Goal: Task Accomplishment & Management: Complete application form

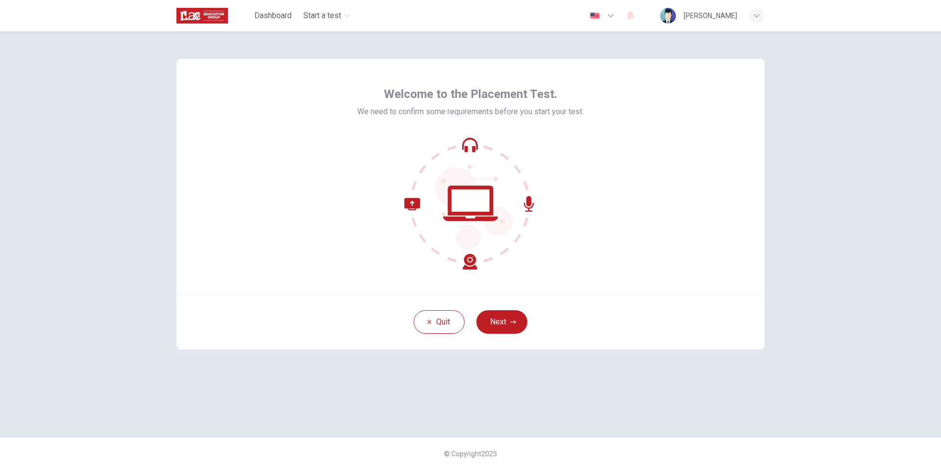
click at [527, 203] on icon at bounding box center [529, 204] width 10 height 16
click at [495, 319] on button "Next" at bounding box center [501, 322] width 51 height 24
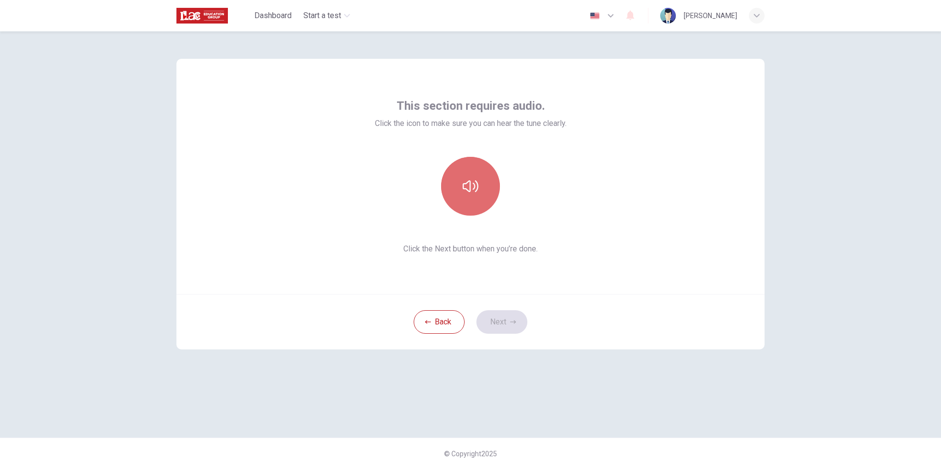
click at [484, 193] on button "button" at bounding box center [470, 186] width 59 height 59
click at [471, 187] on icon "button" at bounding box center [471, 186] width 16 height 16
click at [481, 172] on button "button" at bounding box center [470, 186] width 59 height 59
click at [465, 184] on icon "button" at bounding box center [471, 186] width 16 height 16
click at [480, 173] on button "button" at bounding box center [470, 186] width 59 height 59
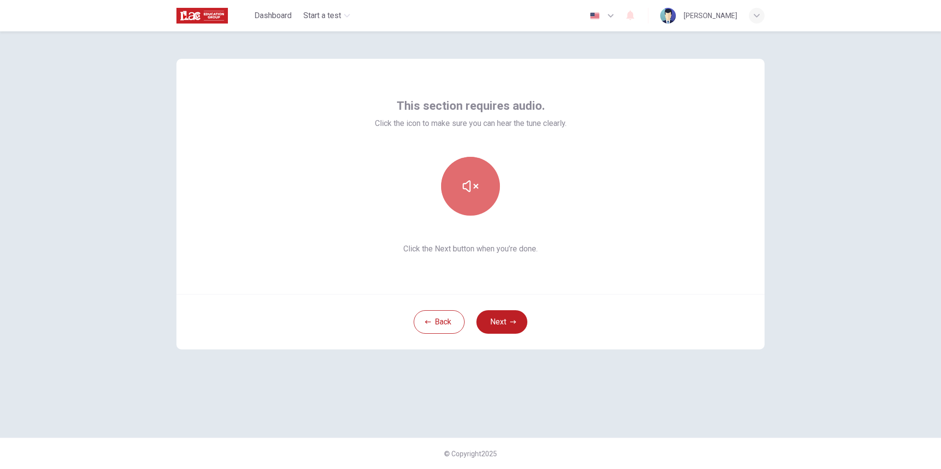
click at [480, 173] on button "button" at bounding box center [470, 186] width 59 height 59
click at [801, 84] on div "This section requires audio. Click the icon to make sure you can hear the tune …" at bounding box center [470, 250] width 941 height 438
click at [487, 172] on button "button" at bounding box center [470, 186] width 59 height 59
click at [509, 314] on button "Next" at bounding box center [501, 322] width 51 height 24
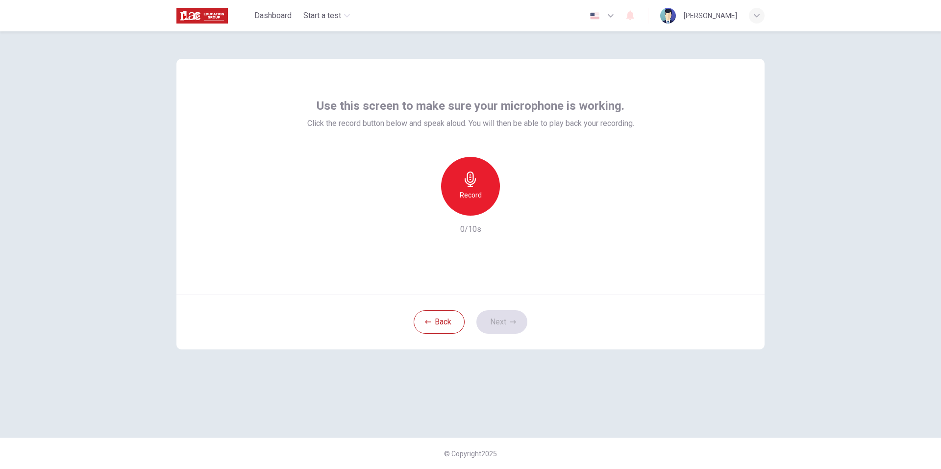
click at [470, 176] on icon "button" at bounding box center [471, 180] width 16 height 16
click at [477, 177] on icon "button" at bounding box center [471, 180] width 16 height 16
click at [513, 207] on icon "button" at bounding box center [516, 208] width 10 height 10
click at [513, 207] on icon "button" at bounding box center [515, 207] width 7 height 7
click at [506, 317] on button "Next" at bounding box center [501, 322] width 51 height 24
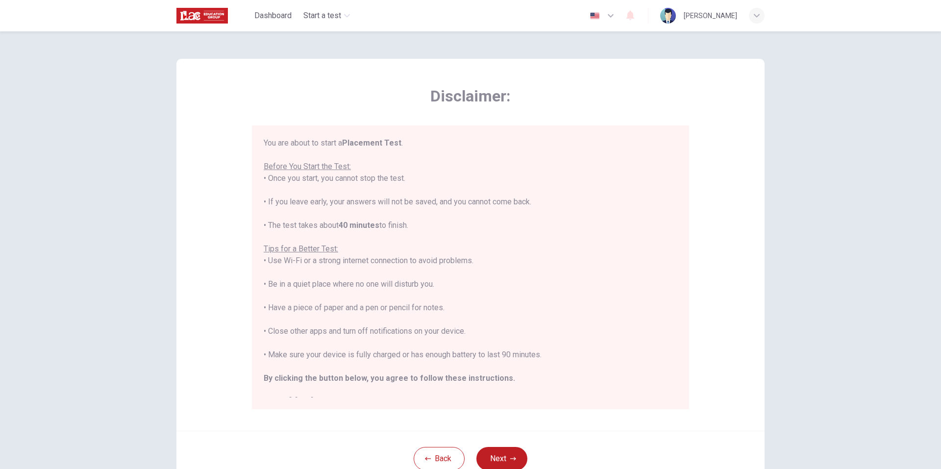
click at [835, 125] on div "Disclaimer: You are about to start a Placement Test . Before You Start the Test…" at bounding box center [470, 250] width 941 height 438
click at [842, 128] on div "Disclaimer: You are about to start a Placement Test . Before You Start the Test…" at bounding box center [470, 250] width 941 height 438
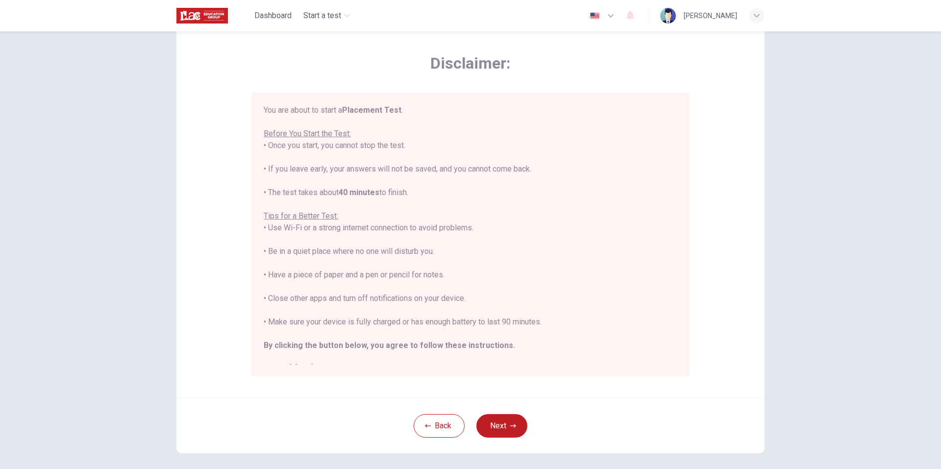
scroll to position [0, 0]
click at [509, 419] on button "Next" at bounding box center [501, 426] width 51 height 24
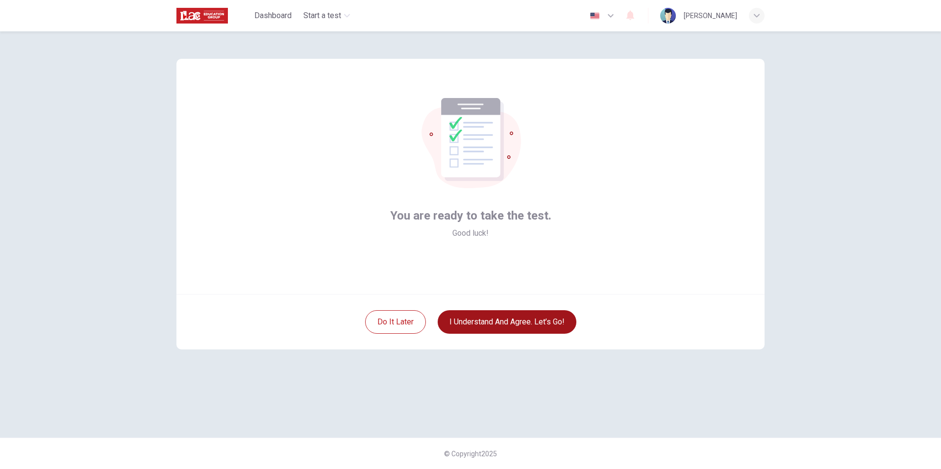
scroll to position [0, 0]
click at [504, 323] on button "I understand and agree. Let’s go!" at bounding box center [507, 322] width 139 height 24
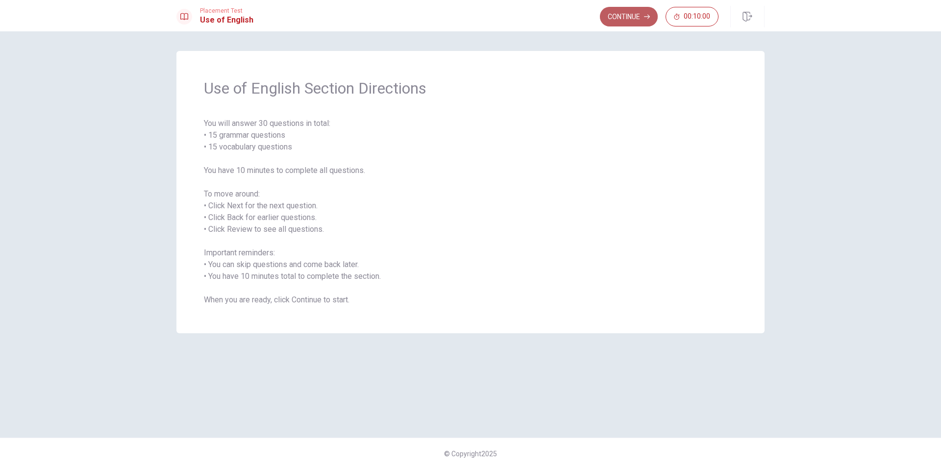
click at [637, 13] on button "Continue" at bounding box center [629, 17] width 58 height 20
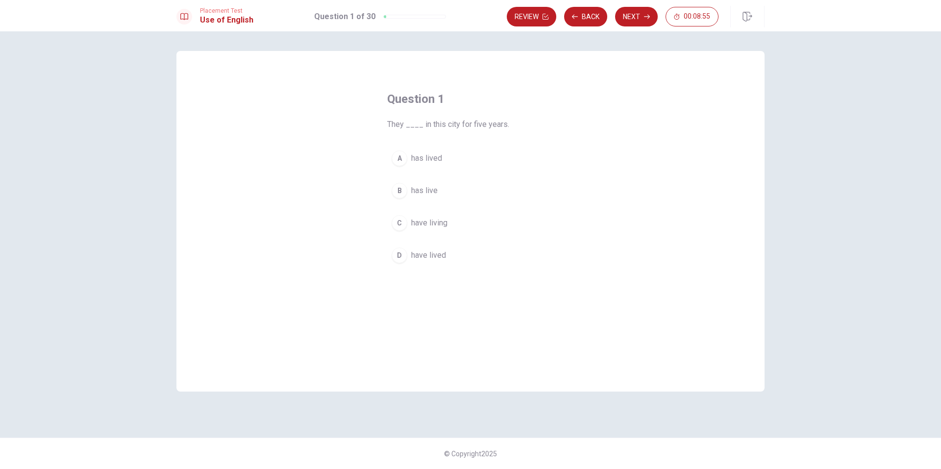
click at [401, 158] on div "A" at bounding box center [400, 158] width 16 height 16
click at [642, 21] on button "Next" at bounding box center [636, 17] width 43 height 20
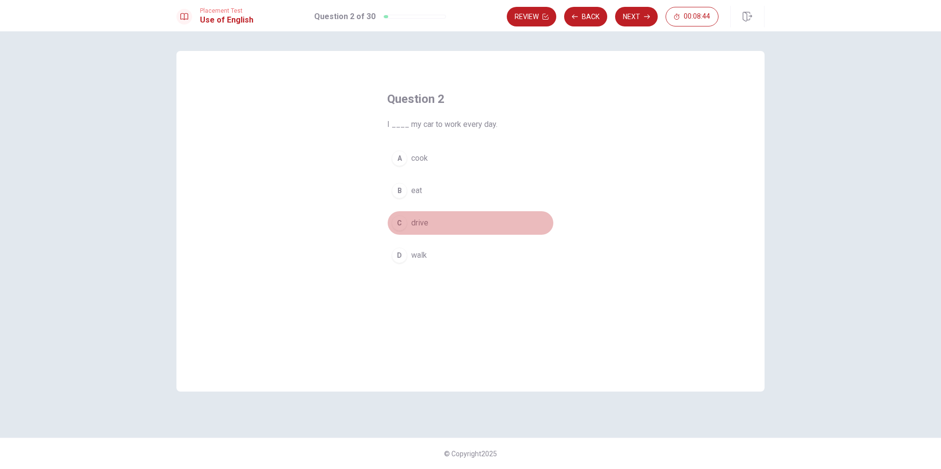
click at [400, 223] on div "C" at bounding box center [400, 223] width 16 height 16
click at [634, 17] on button "Next" at bounding box center [636, 17] width 43 height 20
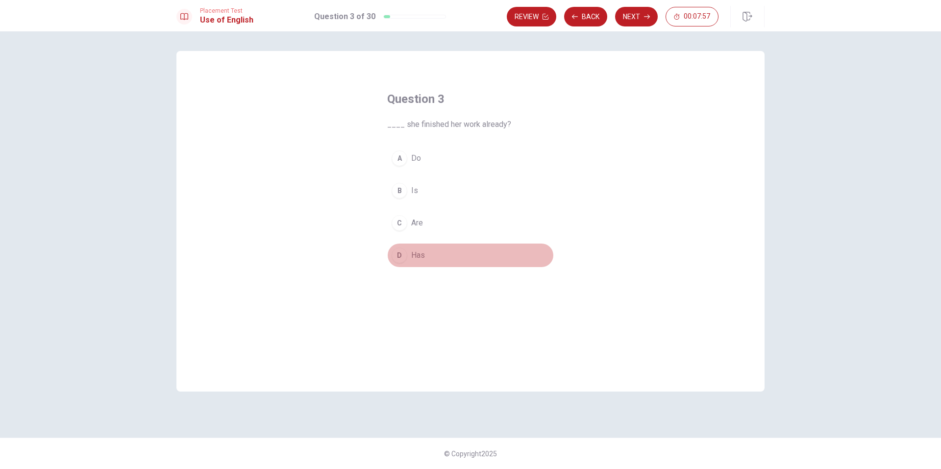
click at [401, 254] on div "D" at bounding box center [400, 256] width 16 height 16
click at [635, 16] on button "Next" at bounding box center [636, 17] width 43 height 20
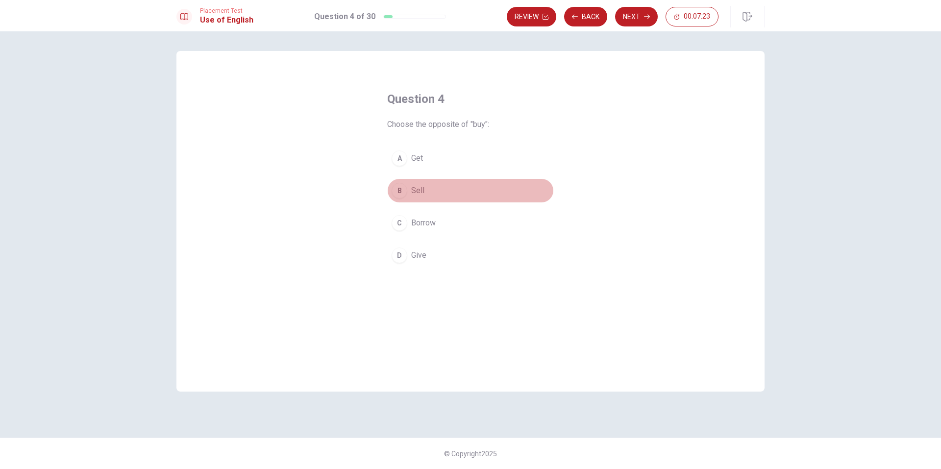
click at [406, 190] on div "B" at bounding box center [400, 191] width 16 height 16
click at [642, 14] on button "Next" at bounding box center [636, 17] width 43 height 20
click at [398, 193] on div "B" at bounding box center [400, 191] width 16 height 16
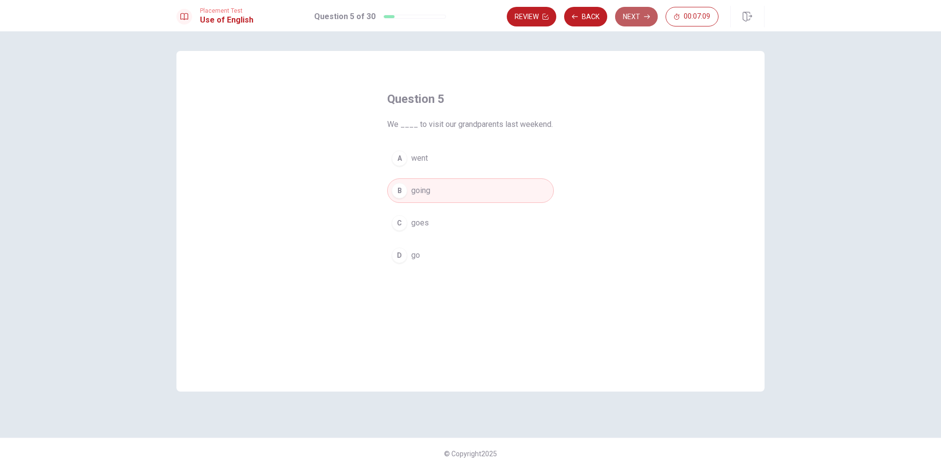
click at [646, 12] on button "Next" at bounding box center [636, 17] width 43 height 20
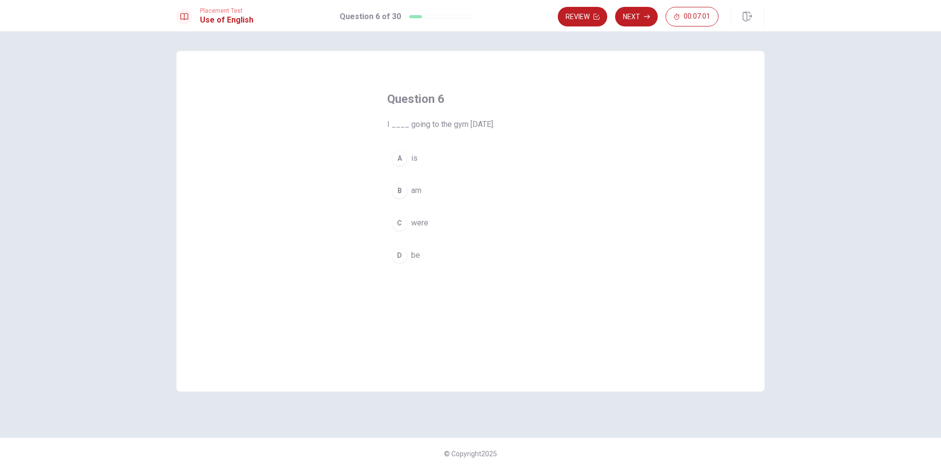
click at [404, 182] on button "B am" at bounding box center [470, 190] width 167 height 25
click at [403, 185] on div "B" at bounding box center [400, 191] width 16 height 16
click at [646, 19] on icon "button" at bounding box center [647, 17] width 6 height 6
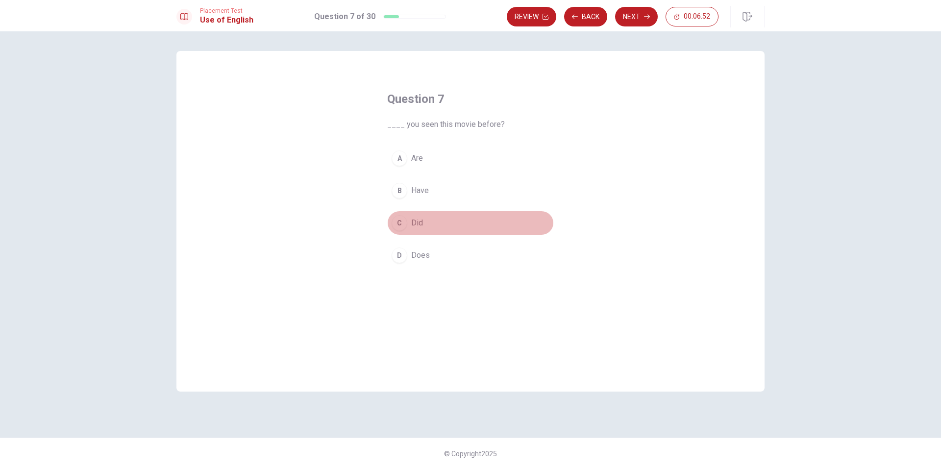
click at [402, 223] on div "C" at bounding box center [400, 223] width 16 height 16
click at [636, 7] on button "Next" at bounding box center [636, 17] width 43 height 20
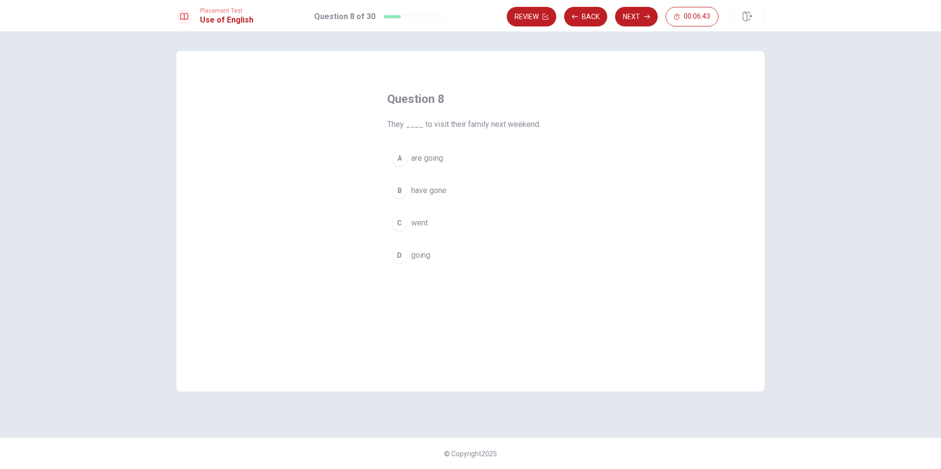
click at [423, 155] on span "are going" at bounding box center [427, 158] width 32 height 12
click at [627, 16] on button "Next" at bounding box center [636, 17] width 43 height 20
click at [405, 254] on div "D" at bounding box center [400, 256] width 16 height 16
click at [630, 21] on button "Next" at bounding box center [636, 17] width 43 height 20
click at [407, 160] on div "A" at bounding box center [400, 158] width 16 height 16
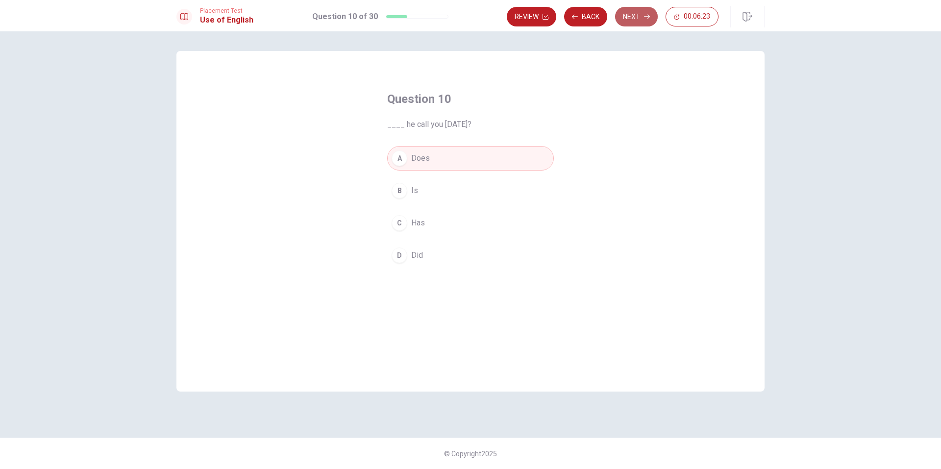
click at [630, 13] on button "Next" at bounding box center [636, 17] width 43 height 20
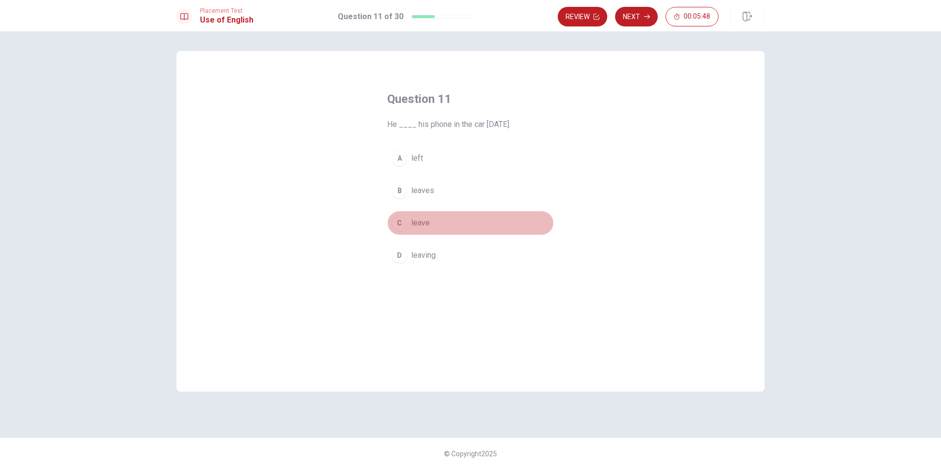
click at [400, 222] on div "C" at bounding box center [400, 223] width 16 height 16
click at [410, 189] on button "B leaves" at bounding box center [470, 190] width 167 height 25
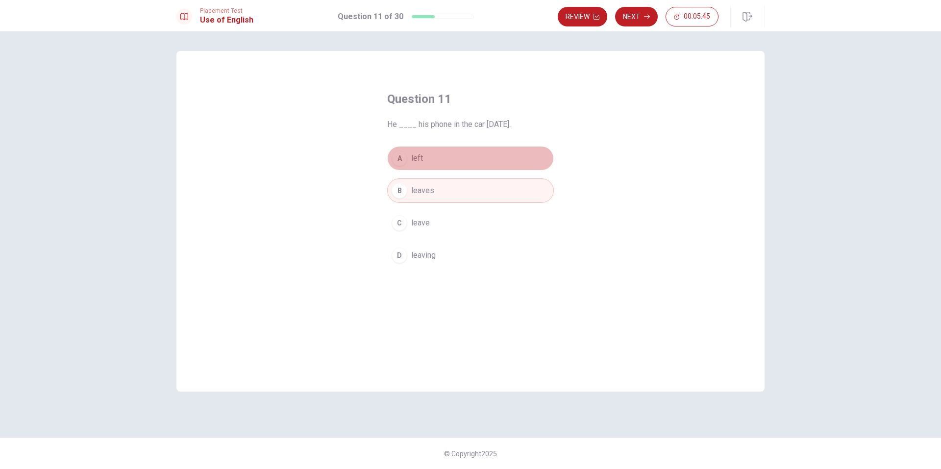
click at [427, 153] on button "A left" at bounding box center [470, 158] width 167 height 25
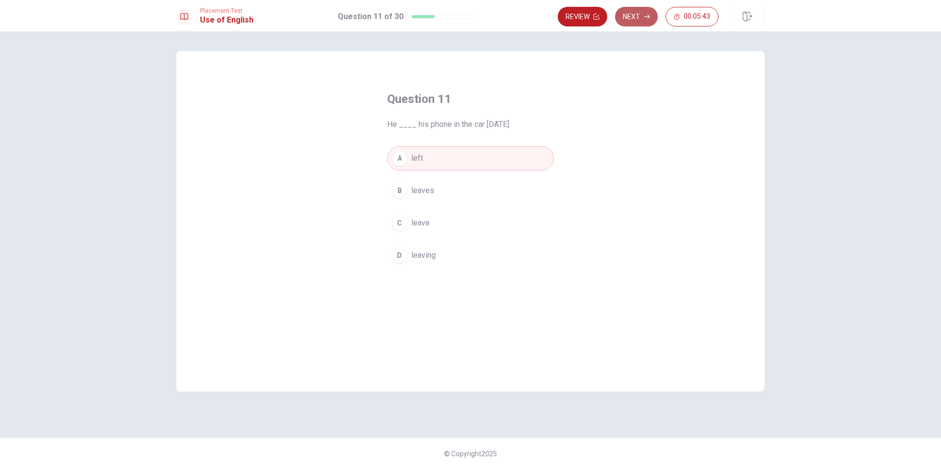
click at [642, 9] on button "Next" at bounding box center [636, 17] width 43 height 20
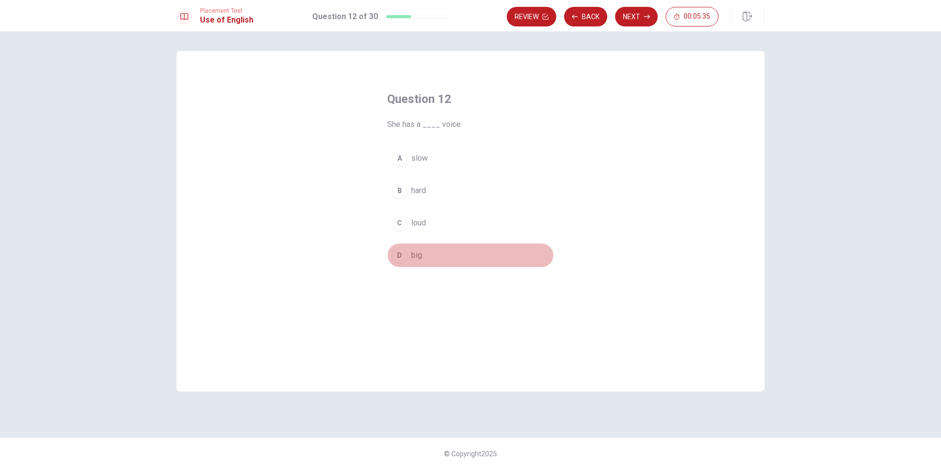
click at [404, 249] on div "D" at bounding box center [400, 256] width 16 height 16
click at [644, 12] on button "Next" at bounding box center [636, 17] width 43 height 20
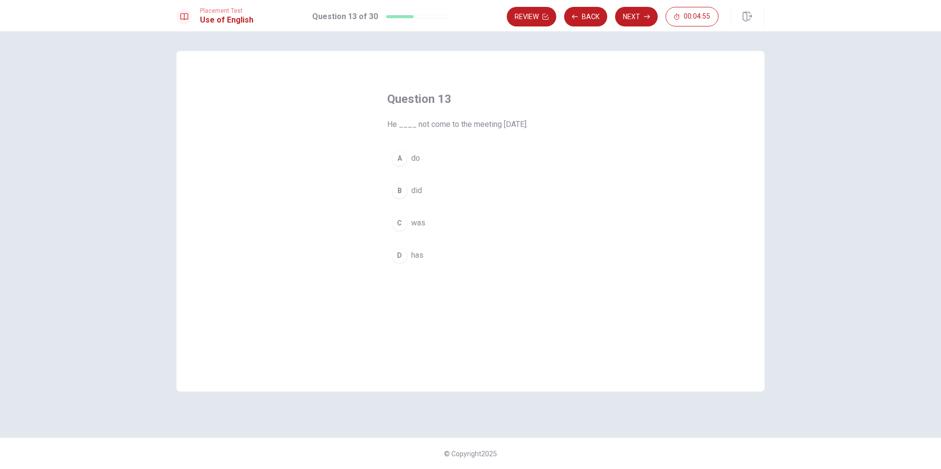
click at [410, 196] on button "B did" at bounding box center [470, 190] width 167 height 25
click at [635, 13] on button "Next" at bounding box center [636, 17] width 43 height 20
click at [415, 189] on span "went" at bounding box center [419, 191] width 17 height 12
click at [628, 15] on button "Next" at bounding box center [636, 17] width 43 height 20
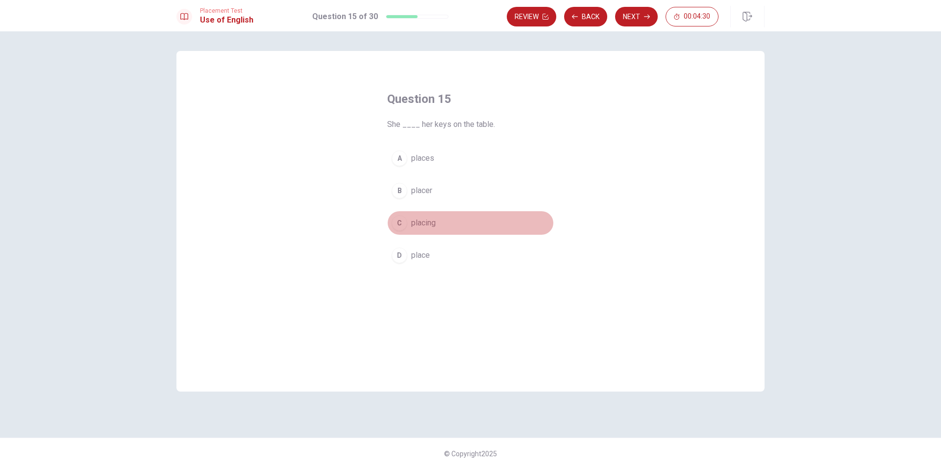
click at [420, 220] on span "placing" at bounding box center [423, 223] width 25 height 12
click at [628, 24] on button "Next" at bounding box center [636, 17] width 43 height 20
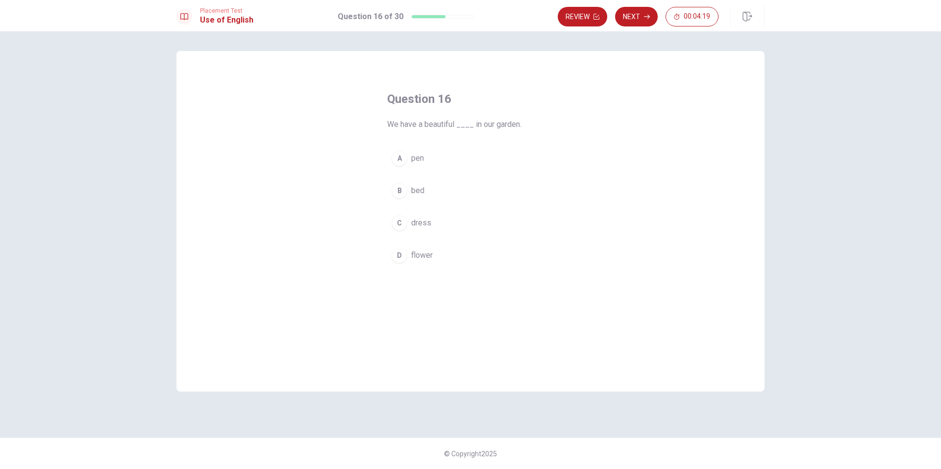
click at [415, 252] on span "flower" at bounding box center [422, 255] width 22 height 12
click at [635, 19] on button "Next" at bounding box center [636, 17] width 43 height 20
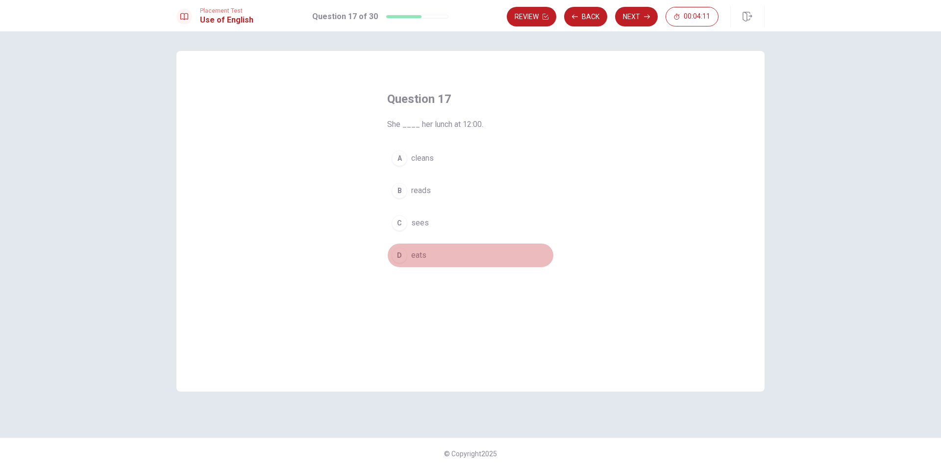
click at [415, 255] on span "eats" at bounding box center [418, 255] width 15 height 12
click at [646, 21] on button "Next" at bounding box center [636, 17] width 43 height 20
click at [423, 190] on span "seeing" at bounding box center [423, 191] width 24 height 12
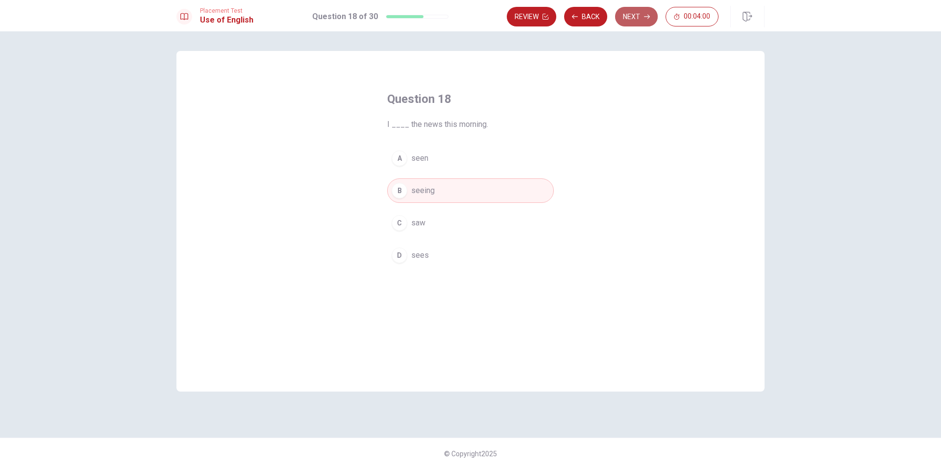
click at [635, 15] on button "Next" at bounding box center [636, 17] width 43 height 20
click at [413, 187] on span "Did" at bounding box center [417, 191] width 12 height 12
click at [636, 18] on button "Next" at bounding box center [636, 17] width 43 height 20
click at [406, 253] on div "D" at bounding box center [400, 256] width 16 height 16
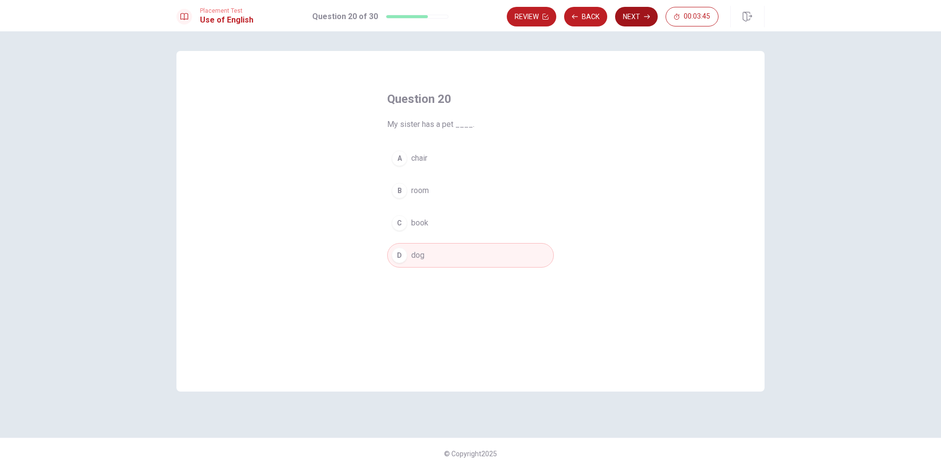
click at [626, 22] on button "Next" at bounding box center [636, 17] width 43 height 20
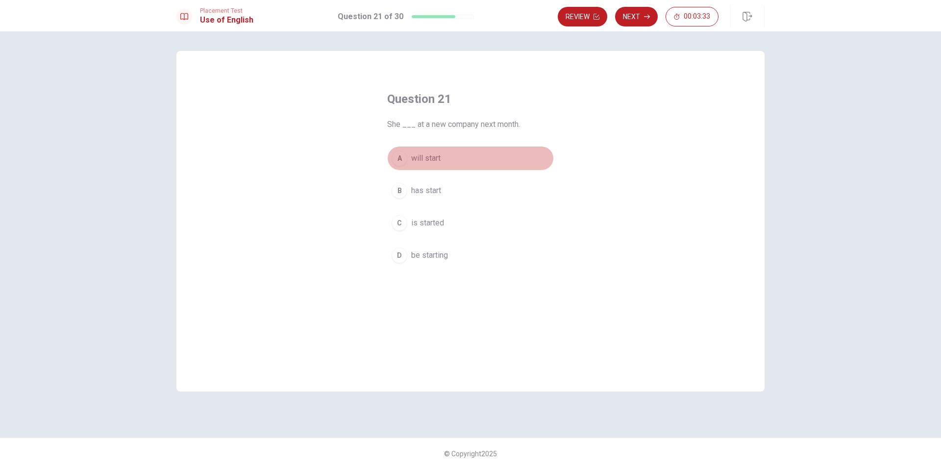
click at [427, 160] on span "will start" at bounding box center [425, 158] width 29 height 12
click at [638, 14] on button "Next" at bounding box center [636, 17] width 43 height 20
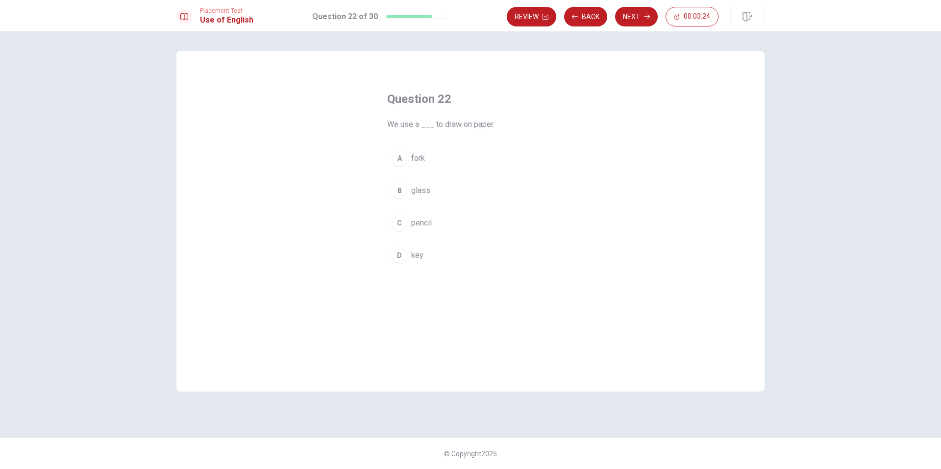
click at [407, 225] on button "C pencil" at bounding box center [470, 223] width 167 height 25
click at [627, 21] on button "Next" at bounding box center [636, 17] width 43 height 20
click at [432, 190] on span "to think the same as someone else" at bounding box center [471, 191] width 121 height 12
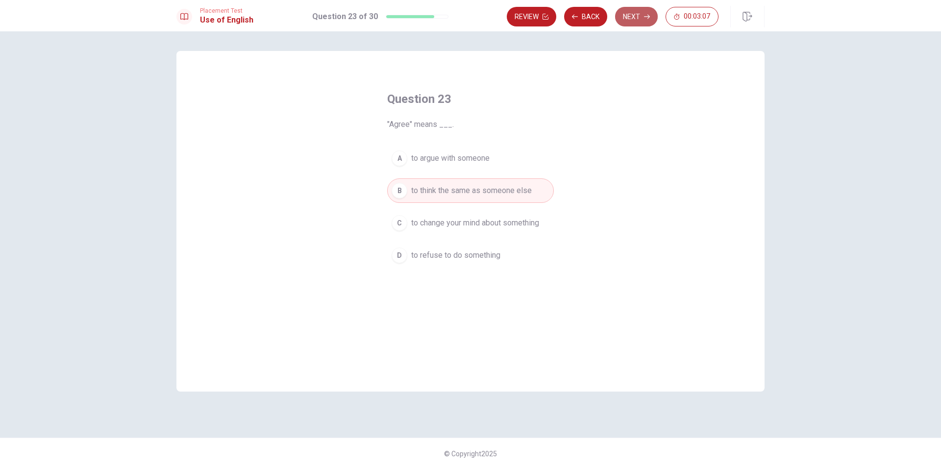
click at [647, 19] on icon "button" at bounding box center [647, 17] width 6 height 6
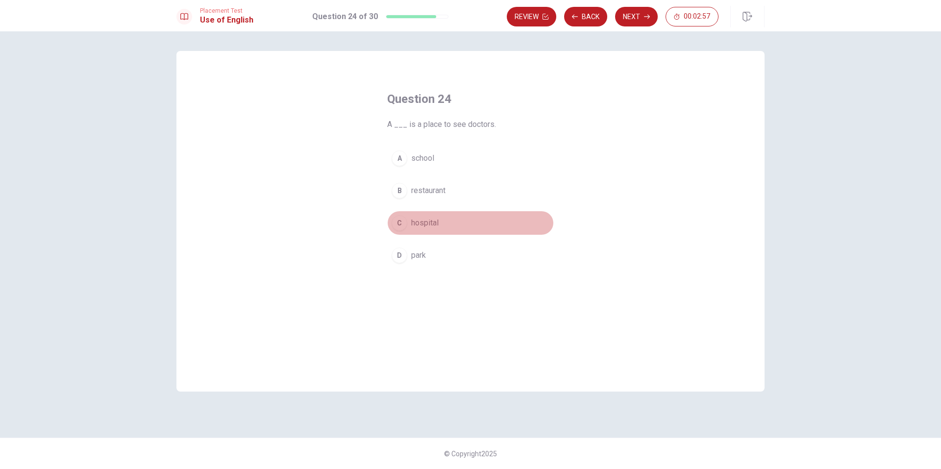
click at [421, 223] on span "hospital" at bounding box center [424, 223] width 27 height 12
click at [638, 14] on button "Next" at bounding box center [636, 17] width 43 height 20
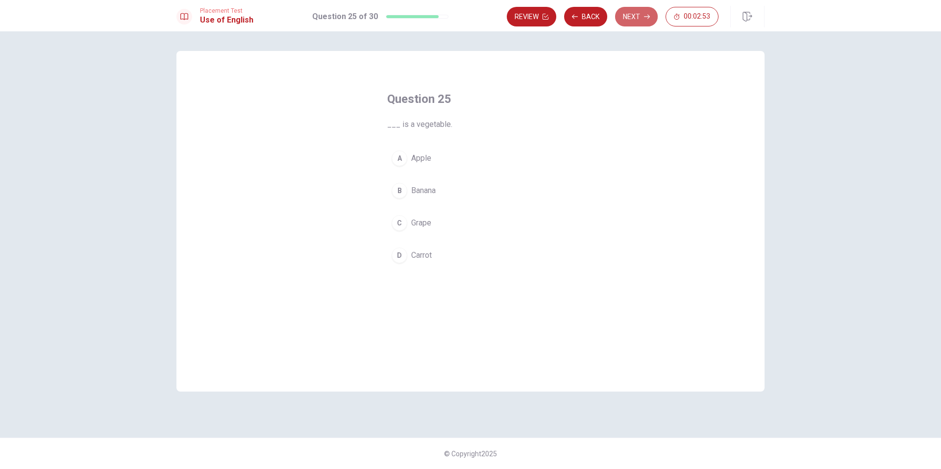
click at [637, 12] on button "Next" at bounding box center [636, 17] width 43 height 20
click at [570, 20] on button "Review" at bounding box center [583, 17] width 50 height 20
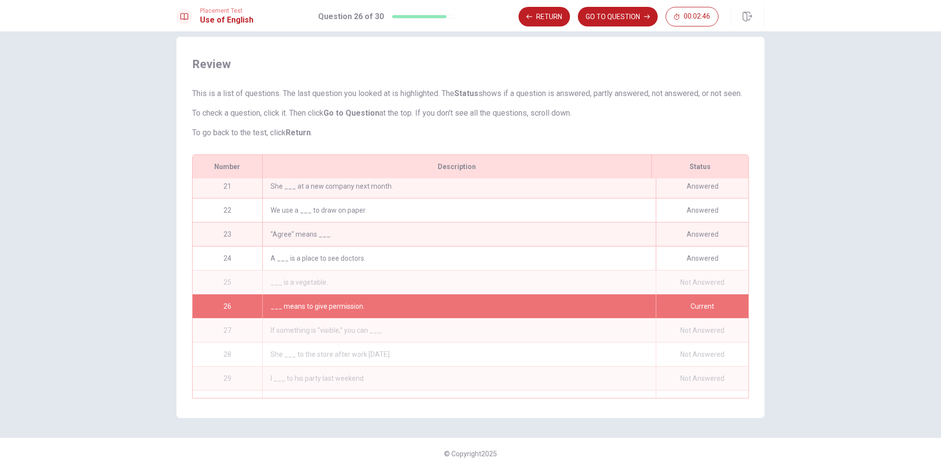
scroll to position [506, 0]
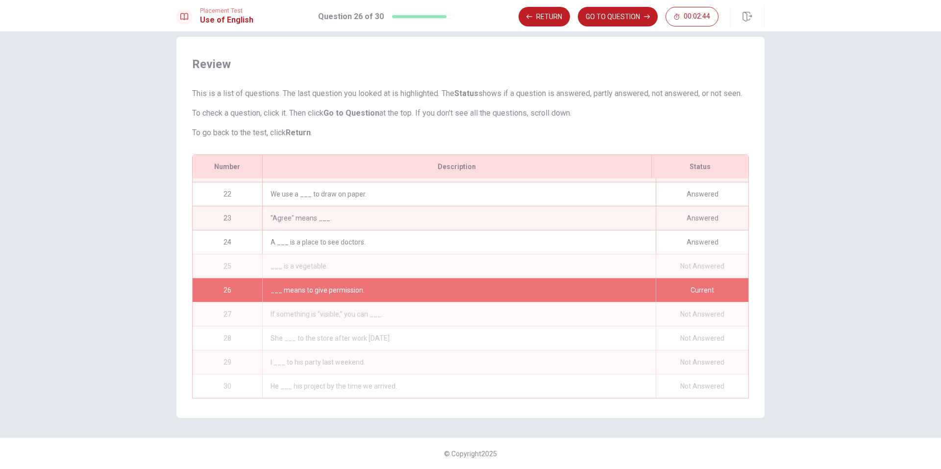
click at [453, 261] on div "___ is a vegetable." at bounding box center [459, 266] width 394 height 24
click at [689, 255] on div "Not Answered" at bounding box center [702, 266] width 93 height 24
click at [688, 254] on div "Not Answered" at bounding box center [702, 266] width 93 height 24
click at [687, 254] on div "Not Answered" at bounding box center [702, 266] width 93 height 24
click at [620, 18] on button "GO TO QUESTION" at bounding box center [618, 17] width 80 height 20
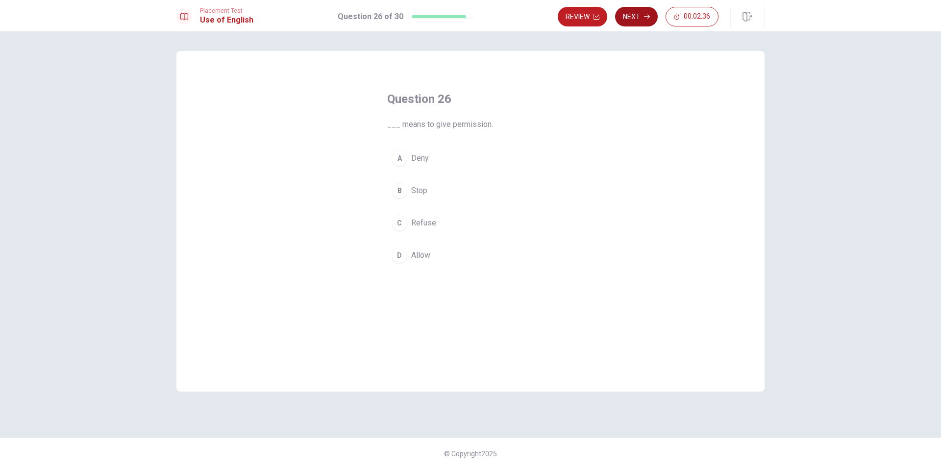
scroll to position [0, 0]
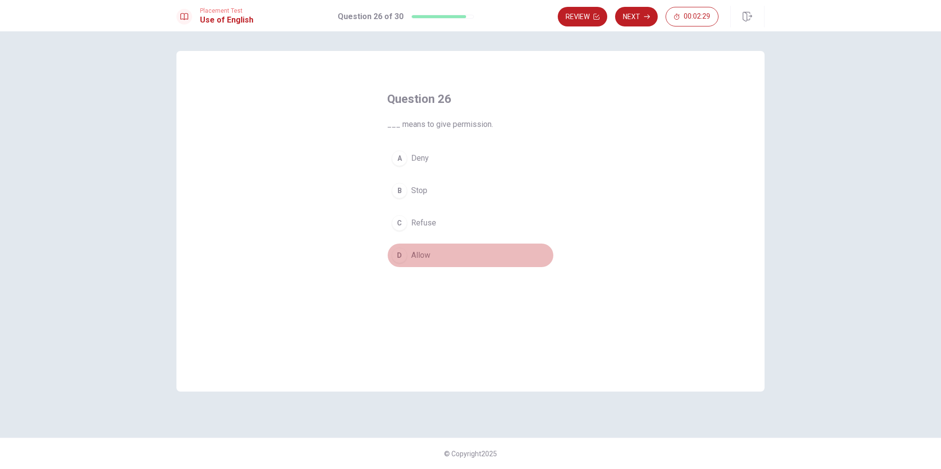
click at [403, 259] on div "D" at bounding box center [400, 256] width 16 height 16
click at [644, 16] on button "Next" at bounding box center [636, 17] width 43 height 20
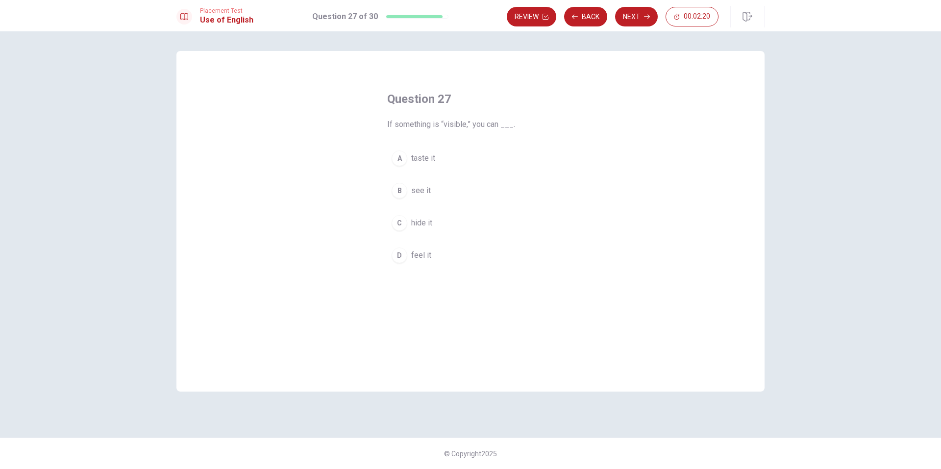
click at [418, 199] on button "B see it" at bounding box center [470, 190] width 167 height 25
click at [628, 10] on button "Next" at bounding box center [636, 17] width 43 height 20
click at [420, 192] on span "going" at bounding box center [420, 191] width 19 height 12
click at [632, 16] on button "Next" at bounding box center [636, 17] width 43 height 20
click at [423, 253] on span "wasn’t go" at bounding box center [427, 255] width 32 height 12
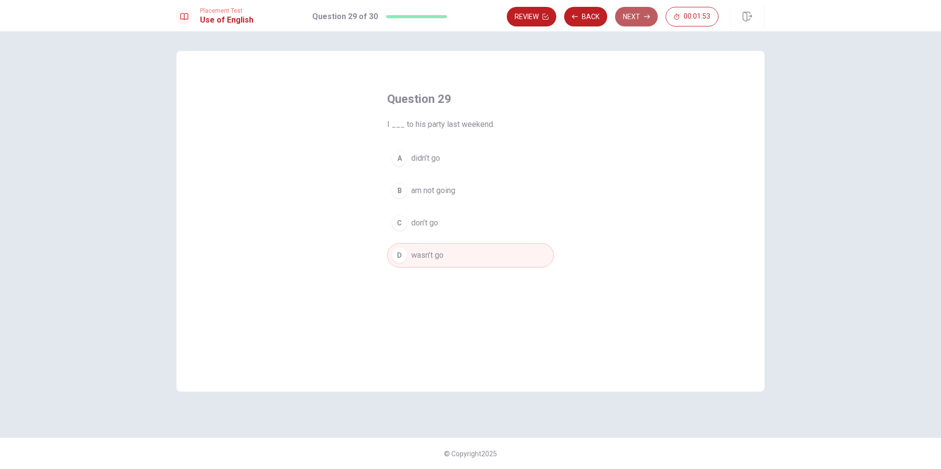
click at [635, 16] on button "Next" at bounding box center [636, 17] width 43 height 20
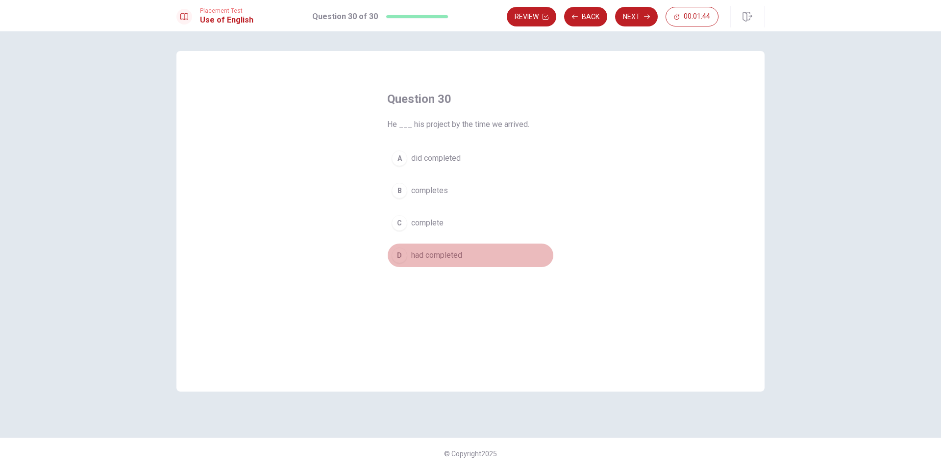
click at [440, 254] on span "had completed" at bounding box center [436, 255] width 51 height 12
click at [635, 24] on button "Next" at bounding box center [636, 17] width 43 height 20
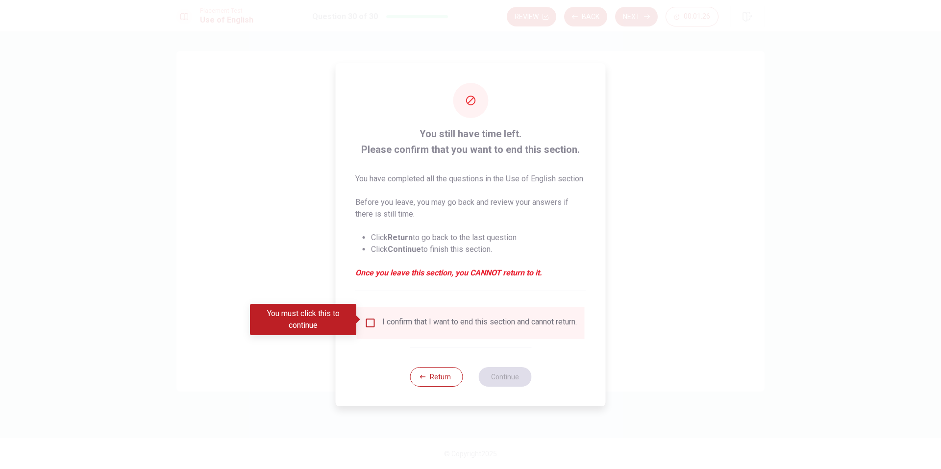
click at [604, 227] on div "You still have time left. Please confirm that you want to end this section. You…" at bounding box center [471, 234] width 270 height 343
click at [629, 231] on div at bounding box center [470, 234] width 941 height 469
click at [449, 376] on button "Return" at bounding box center [436, 377] width 53 height 20
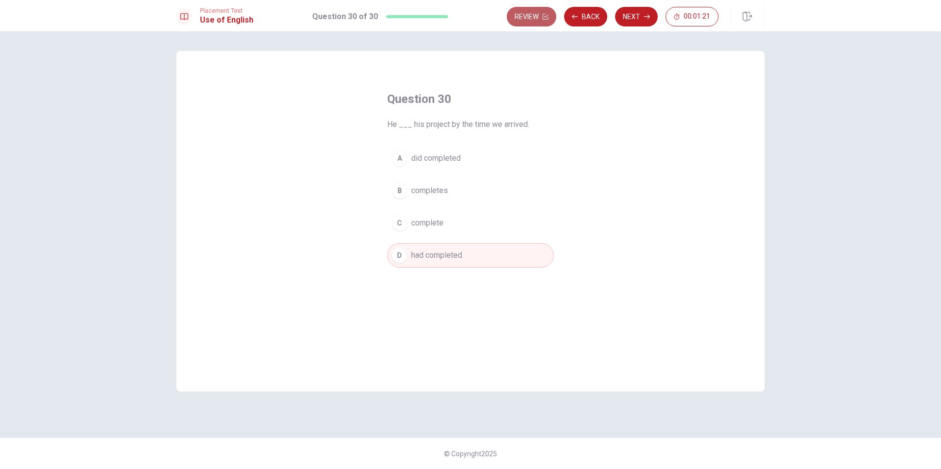
click at [528, 11] on button "Review" at bounding box center [532, 17] width 50 height 20
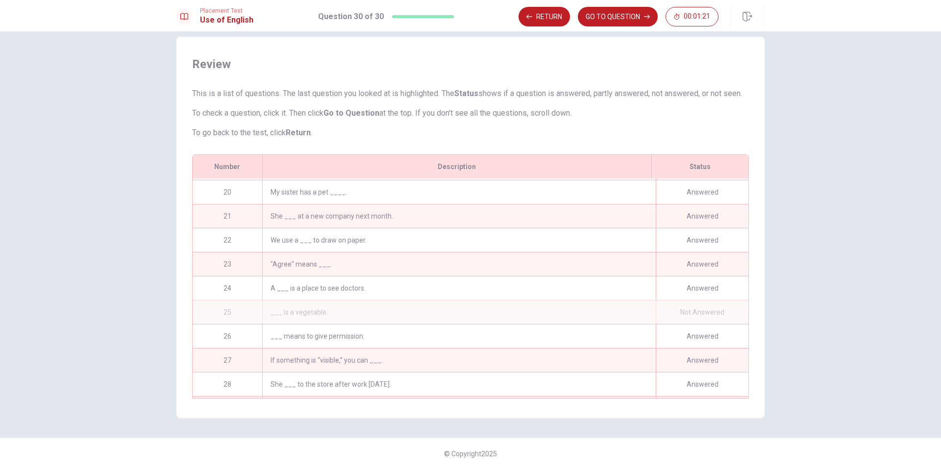
scroll to position [506, 0]
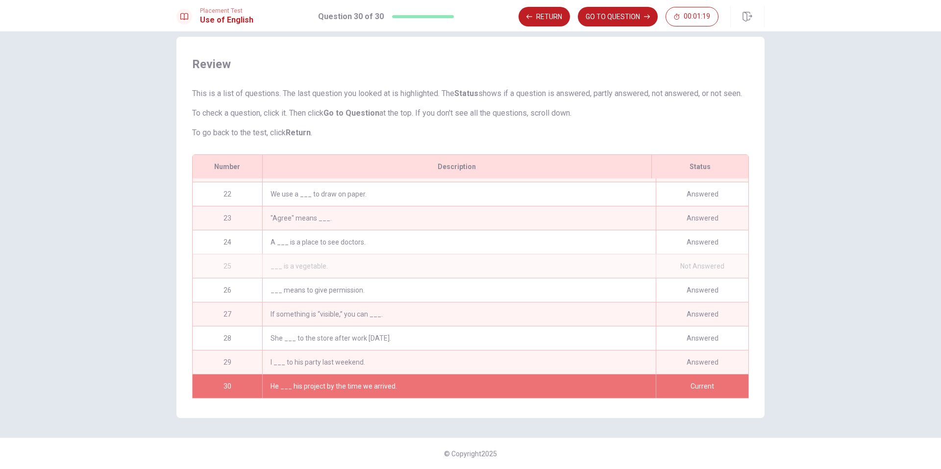
click at [692, 261] on div "Not Answered" at bounding box center [702, 266] width 93 height 24
click at [242, 269] on div "25" at bounding box center [228, 266] width 70 height 24
click at [552, 20] on button "Return" at bounding box center [544, 17] width 51 height 20
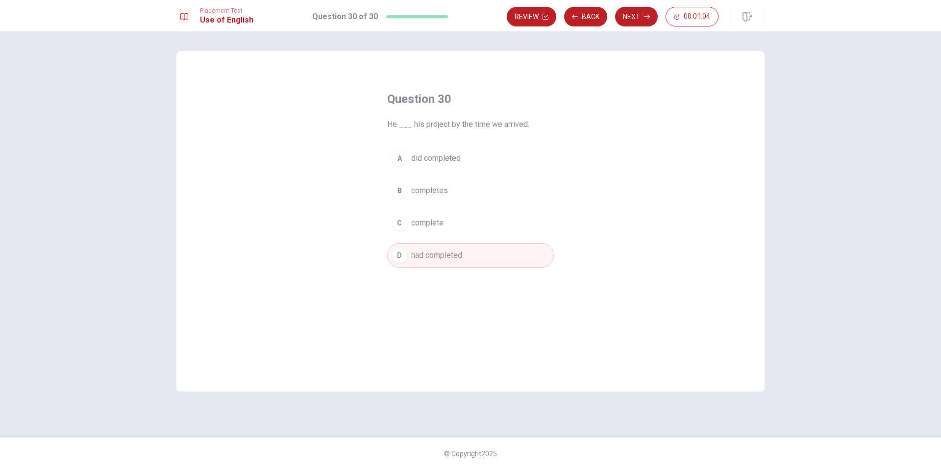
scroll to position [0, 0]
click at [589, 20] on button "Back" at bounding box center [585, 17] width 43 height 20
click at [588, 18] on button "Back" at bounding box center [585, 17] width 43 height 20
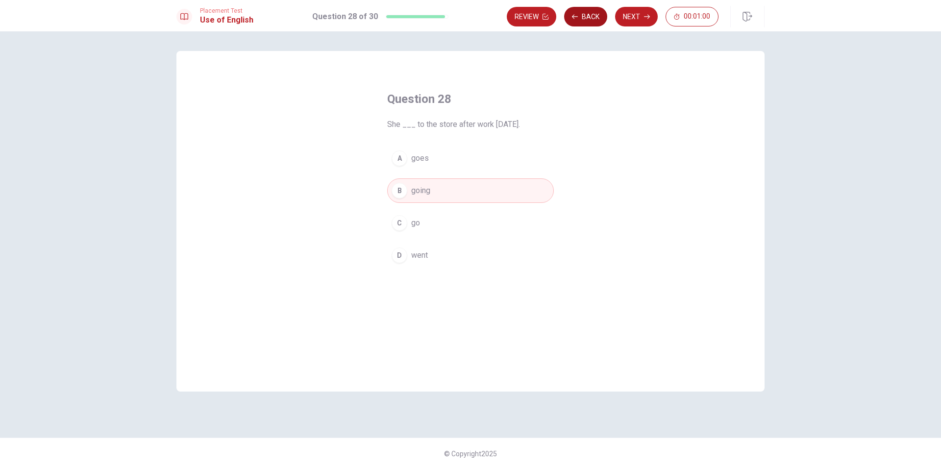
click at [588, 18] on button "Back" at bounding box center [585, 17] width 43 height 20
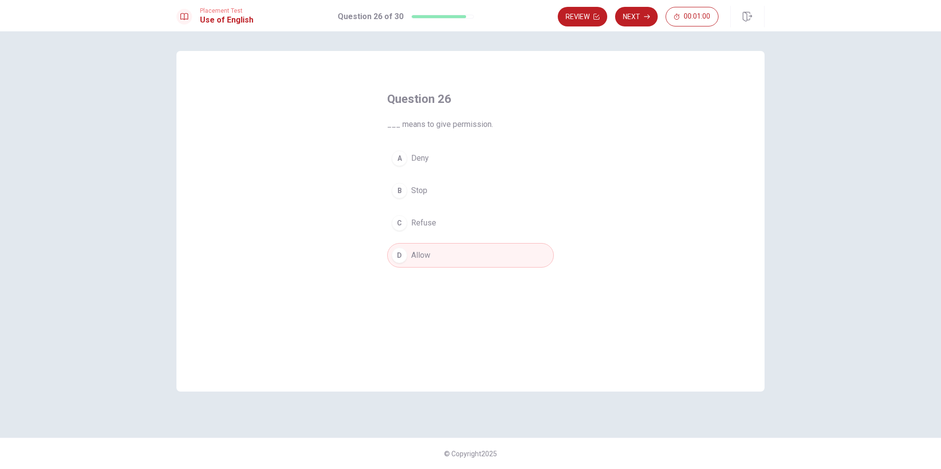
click at [588, 18] on button "Review" at bounding box center [583, 17] width 50 height 20
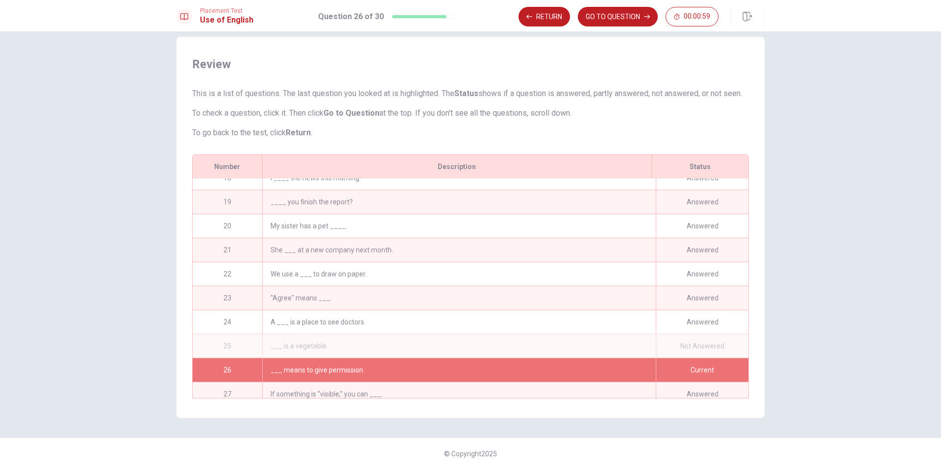
scroll to position [506, 0]
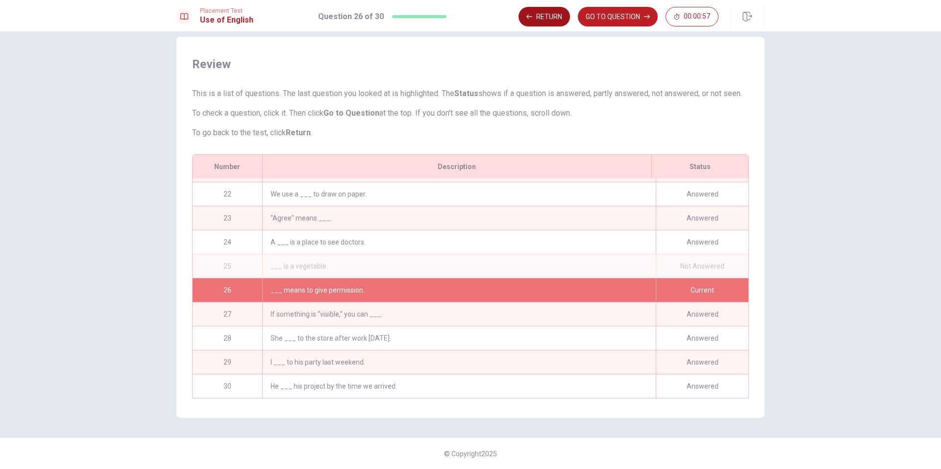
click at [544, 17] on button "Return" at bounding box center [544, 17] width 51 height 20
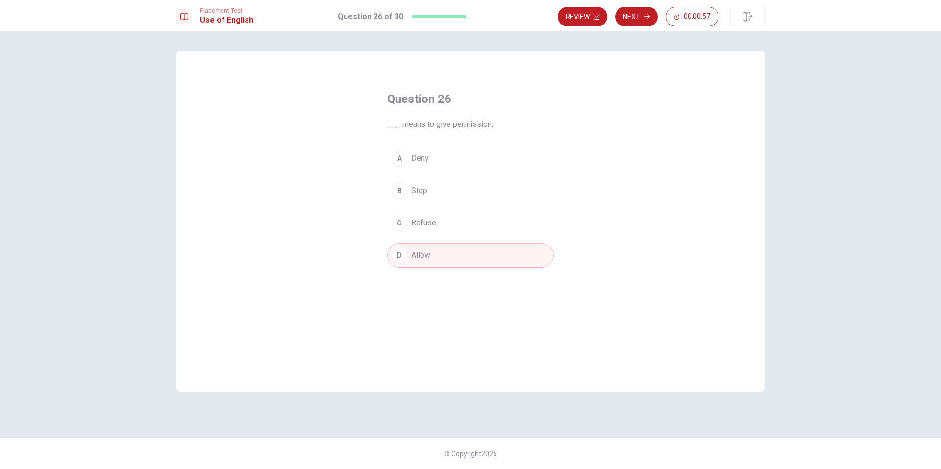
scroll to position [0, 0]
click at [586, 18] on button "Review" at bounding box center [583, 17] width 50 height 20
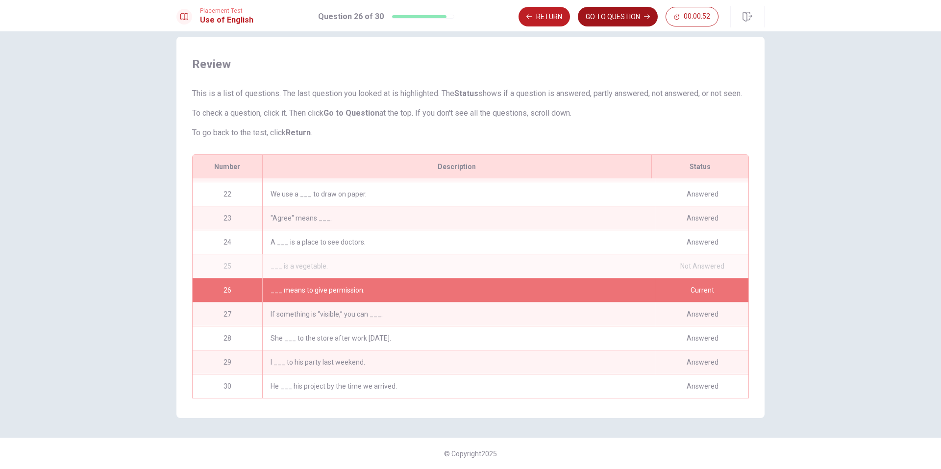
scroll to position [506, 0]
click at [601, 18] on button "GO TO QUESTION" at bounding box center [618, 17] width 80 height 20
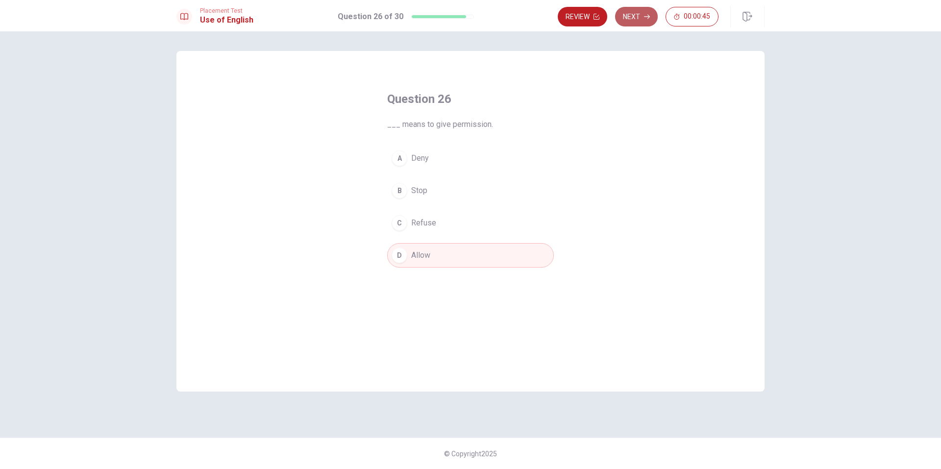
click at [632, 19] on button "Next" at bounding box center [636, 17] width 43 height 20
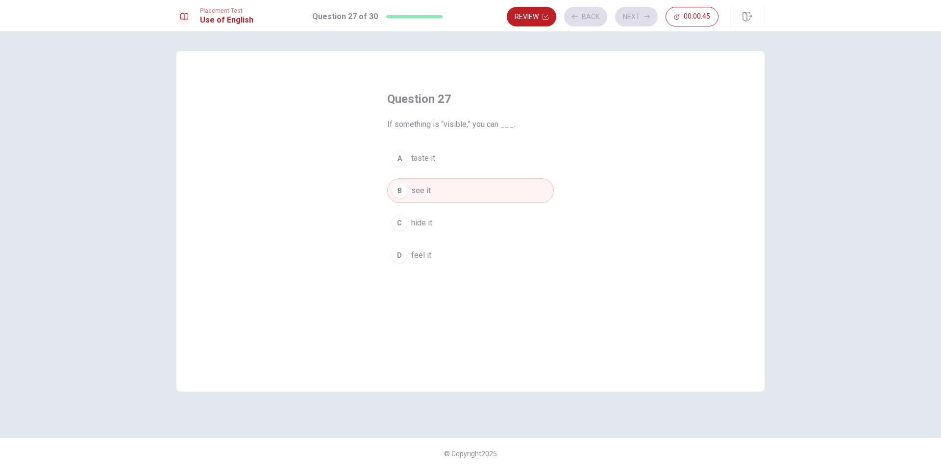
click at [632, 20] on div "Review Back Next 00:00:45" at bounding box center [613, 17] width 212 height 20
click at [629, 18] on button "Next" at bounding box center [636, 17] width 43 height 20
click at [627, 17] on button "Next" at bounding box center [636, 17] width 43 height 20
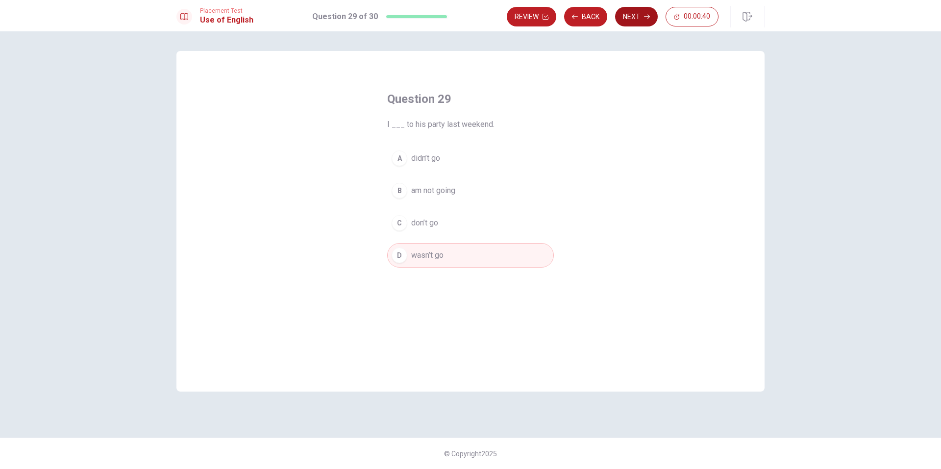
click at [624, 13] on button "Next" at bounding box center [636, 17] width 43 height 20
click at [623, 10] on button "Next" at bounding box center [636, 17] width 43 height 20
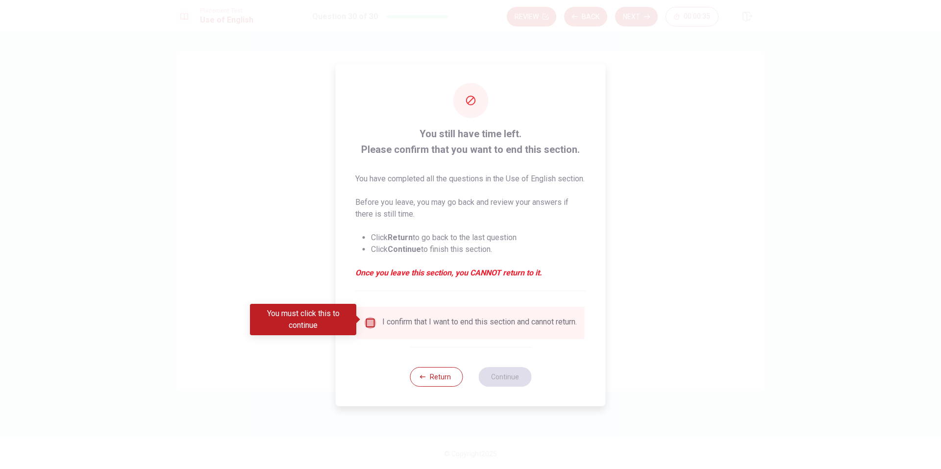
click at [371, 318] on input "You must click this to continue" at bounding box center [371, 323] width 12 height 12
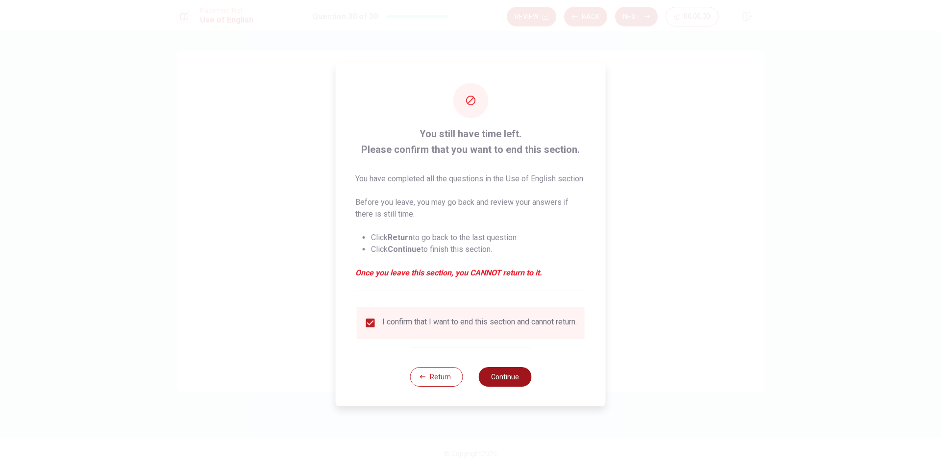
click at [511, 376] on button "Continue" at bounding box center [504, 377] width 53 height 20
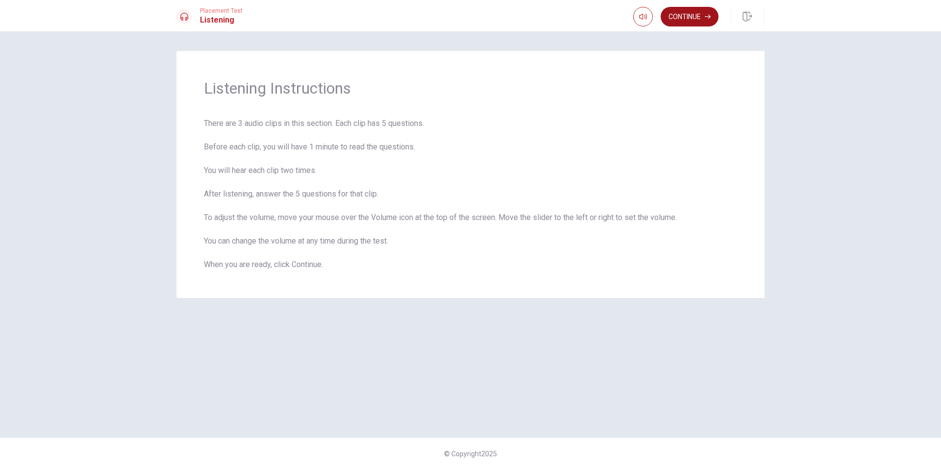
click at [681, 15] on button "Continue" at bounding box center [690, 17] width 58 height 20
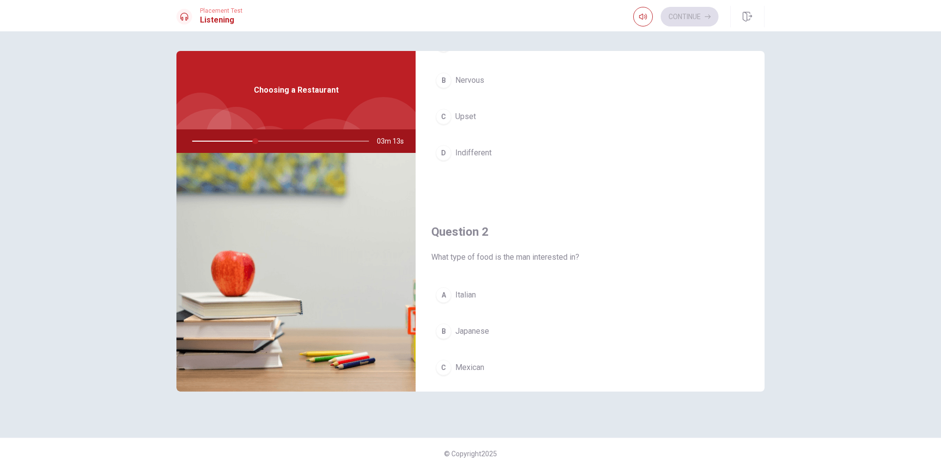
scroll to position [100, 0]
click at [447, 292] on div "A" at bounding box center [444, 292] width 16 height 16
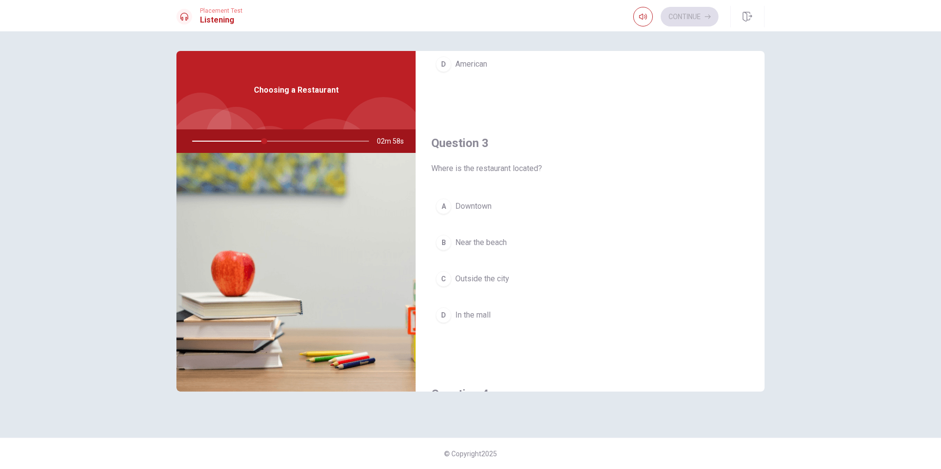
scroll to position [438, 0]
click at [464, 203] on span "Downtown" at bounding box center [473, 205] width 36 height 12
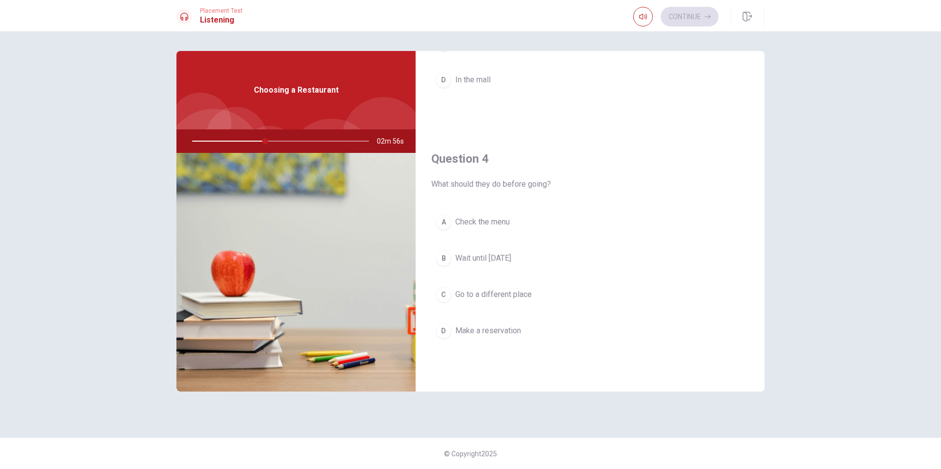
scroll to position [673, 0]
click at [489, 330] on span "Make a reservation" at bounding box center [488, 330] width 66 height 12
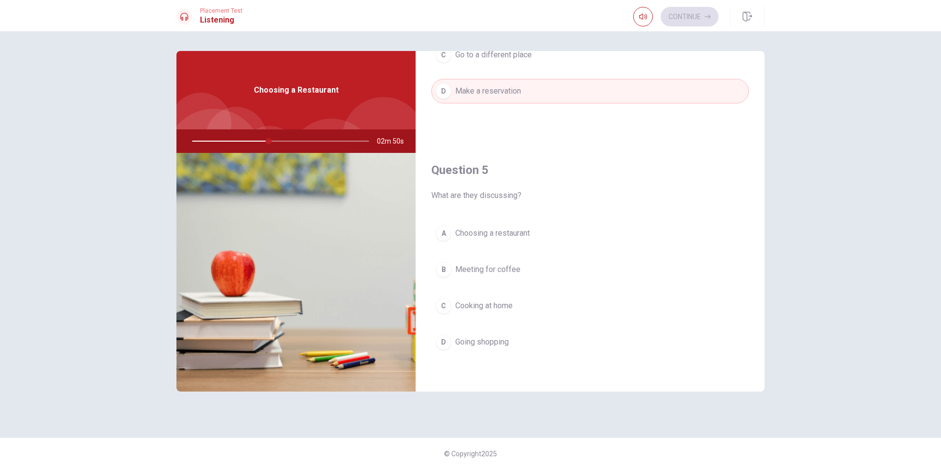
scroll to position [914, 0]
click at [503, 231] on span "Choosing a restaurant" at bounding box center [492, 232] width 75 height 12
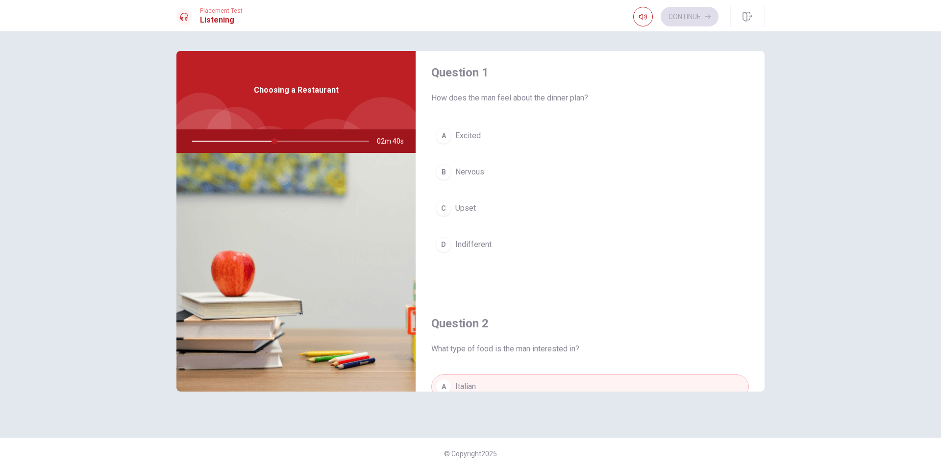
scroll to position [6, 0]
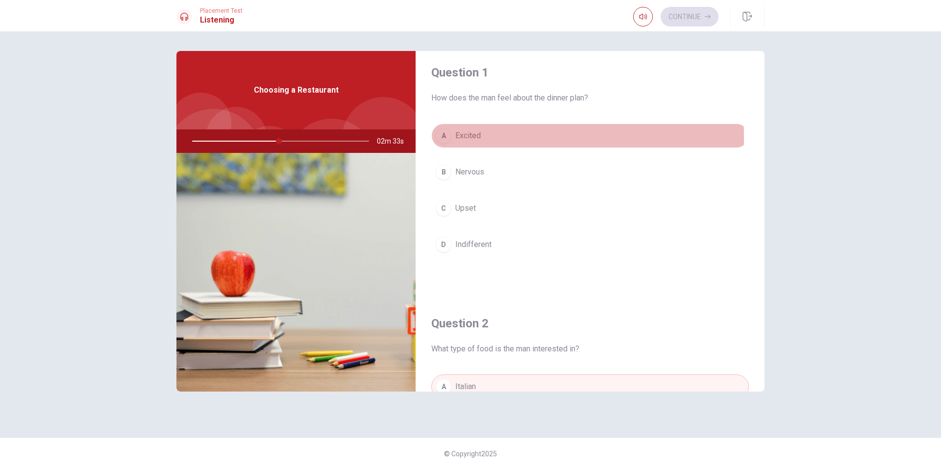
click at [462, 138] on span "Excited" at bounding box center [467, 136] width 25 height 12
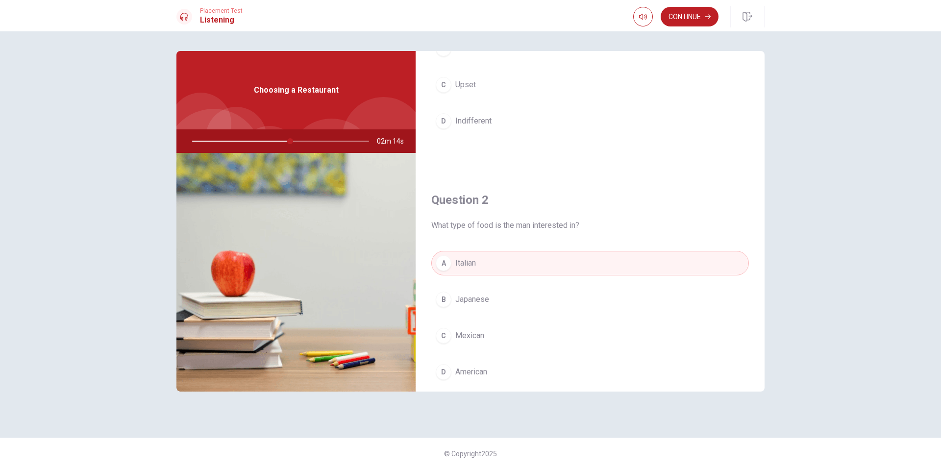
scroll to position [0, 0]
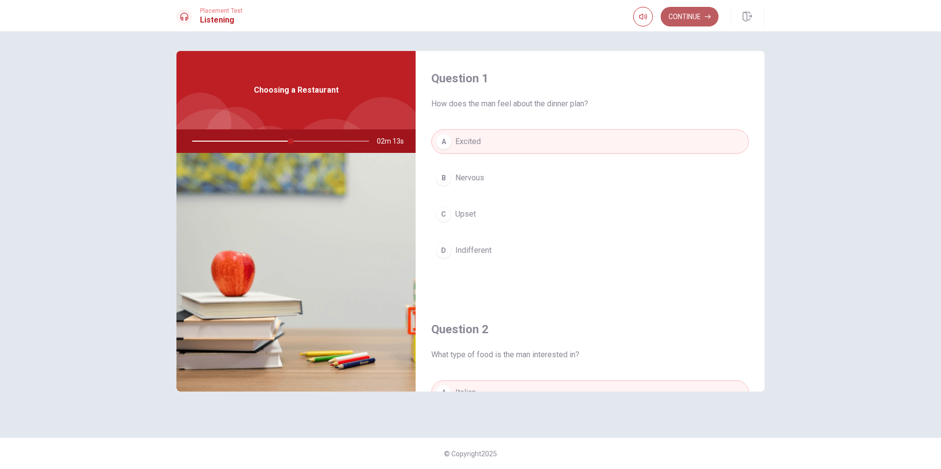
click at [679, 14] on button "Continue" at bounding box center [690, 17] width 58 height 20
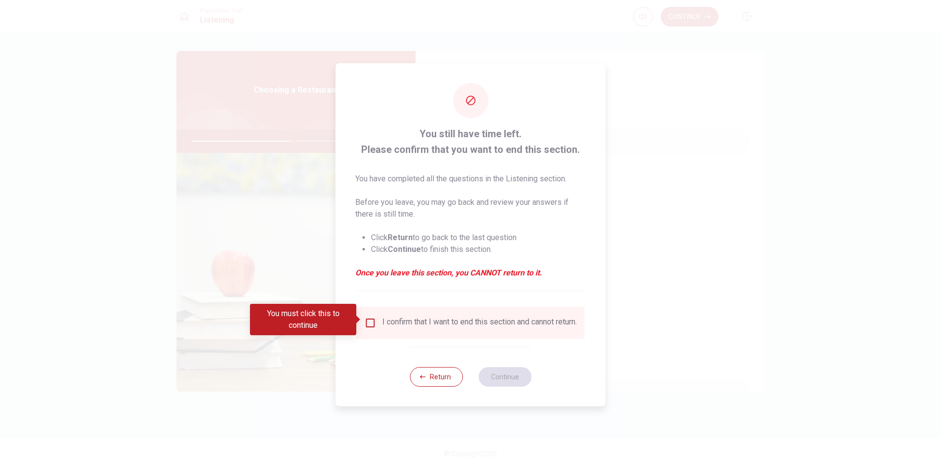
click at [372, 321] on input "You must click this to continue" at bounding box center [371, 323] width 12 height 12
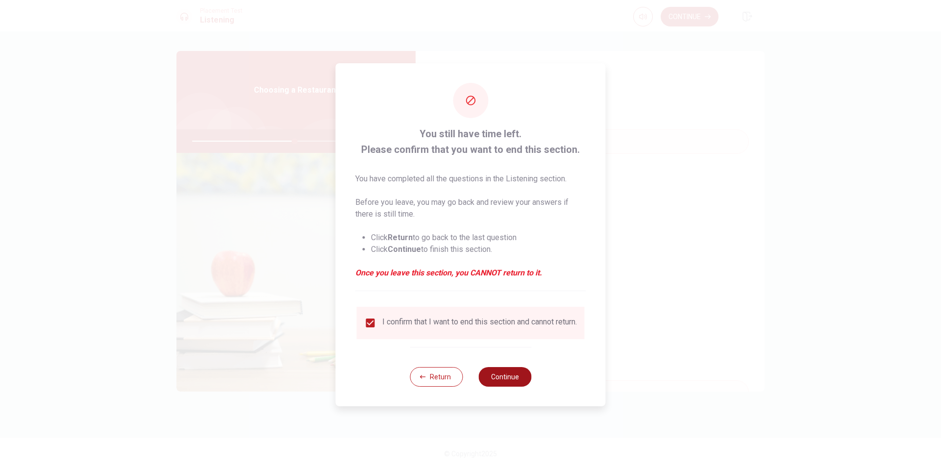
click at [514, 380] on button "Continue" at bounding box center [504, 377] width 53 height 20
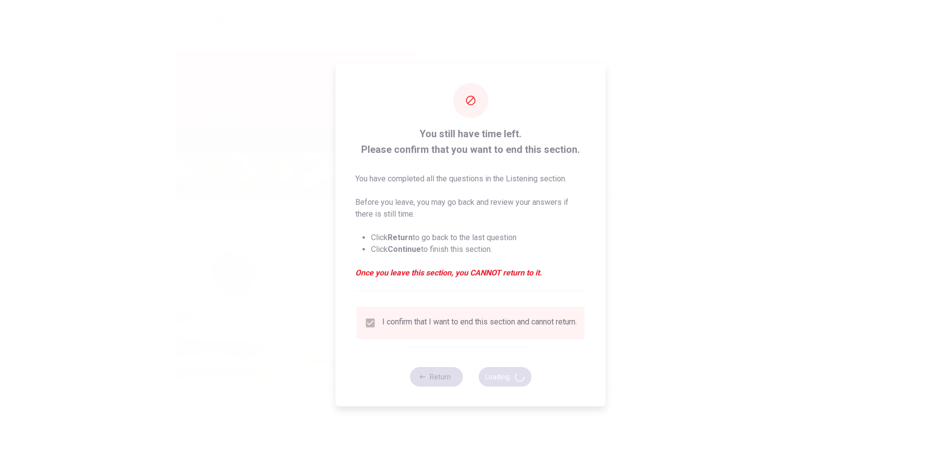
type input "59"
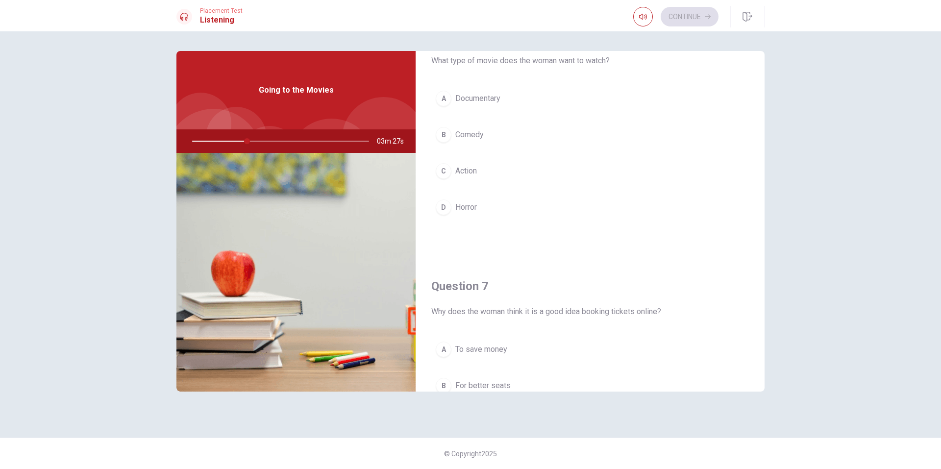
scroll to position [45, 0]
click at [447, 131] on div "B" at bounding box center [444, 133] width 16 height 16
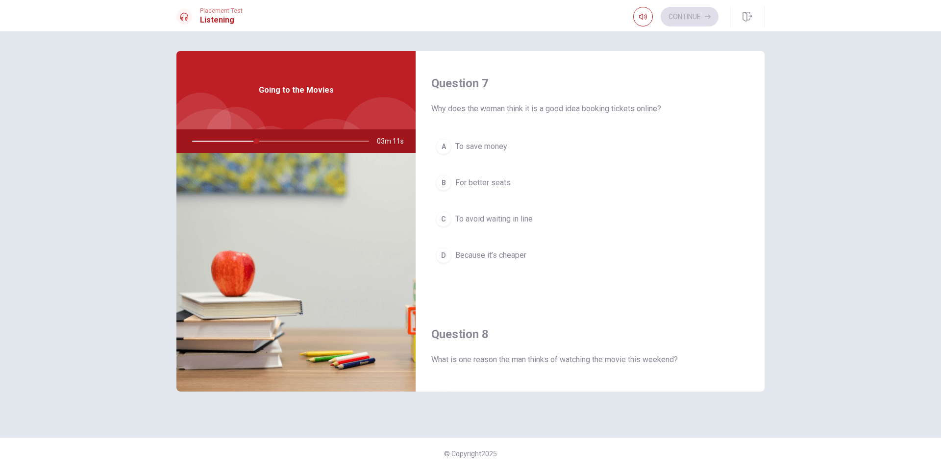
scroll to position [247, 0]
click at [498, 217] on span "To avoid waiting in line" at bounding box center [493, 219] width 77 height 12
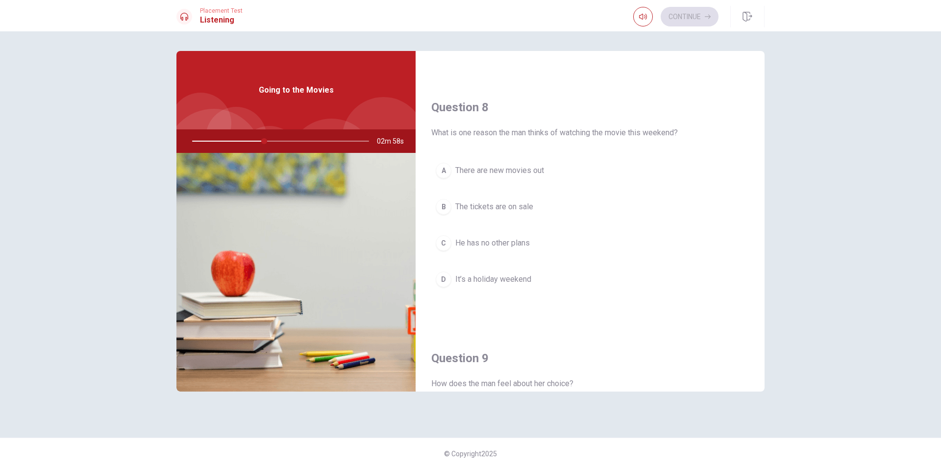
scroll to position [473, 0]
click at [503, 166] on span "There are new movies out" at bounding box center [499, 171] width 89 height 12
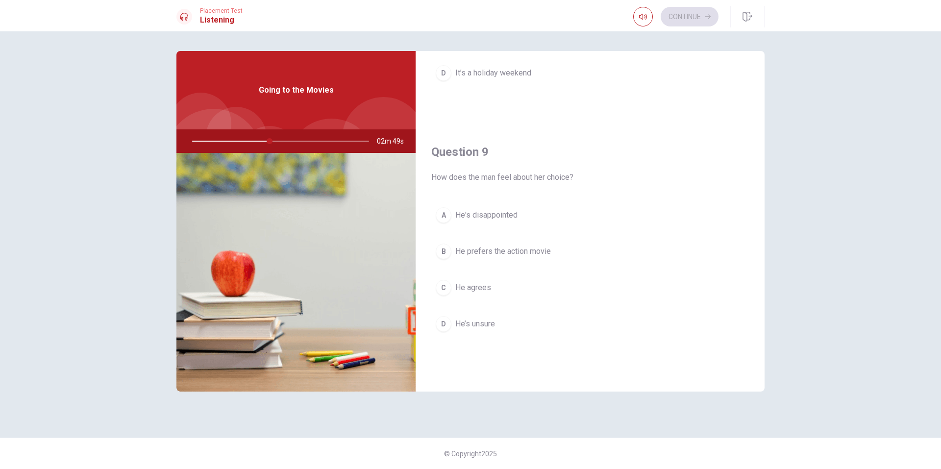
scroll to position [680, 0]
click at [475, 287] on span "He agrees" at bounding box center [473, 287] width 36 height 12
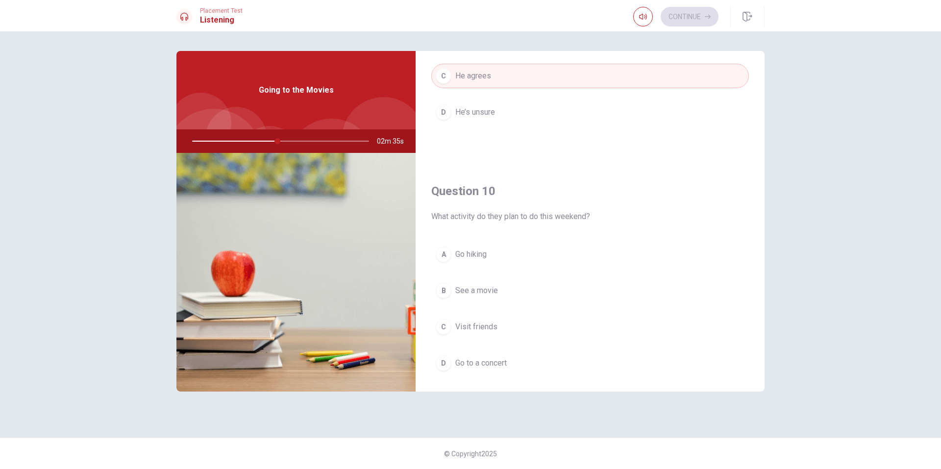
scroll to position [900, 0]
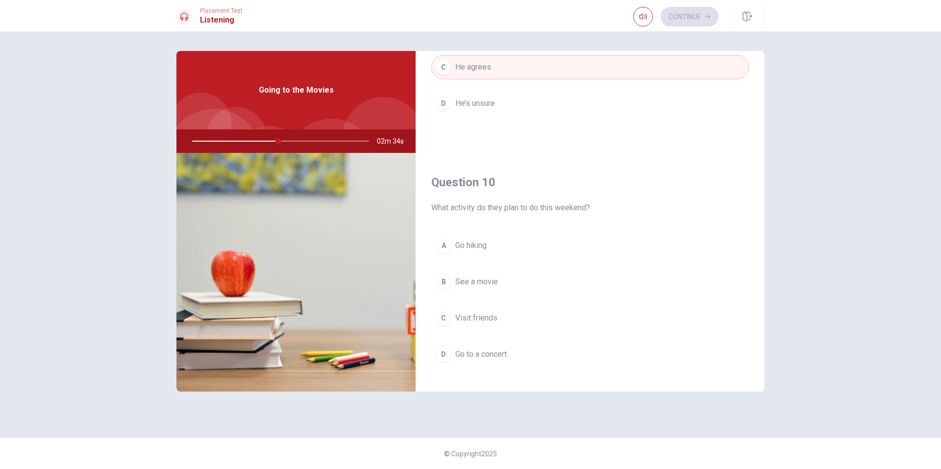
click at [486, 282] on span "See a movie" at bounding box center [476, 282] width 43 height 12
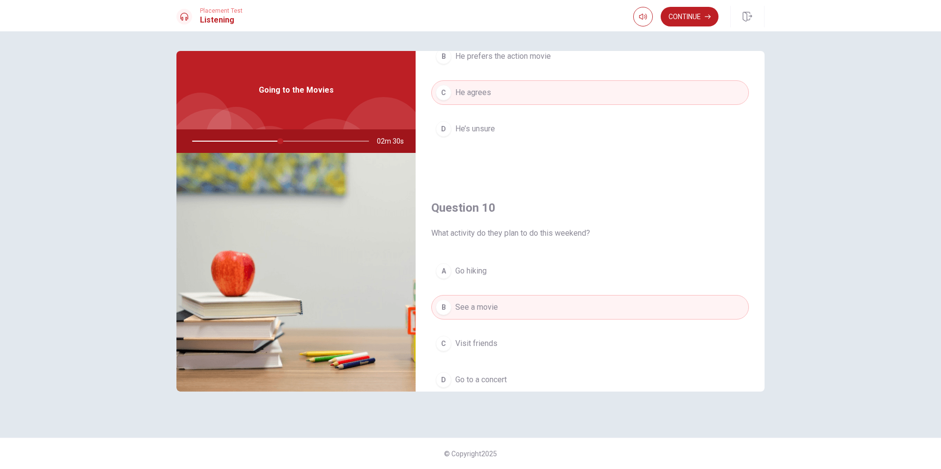
scroll to position [914, 0]
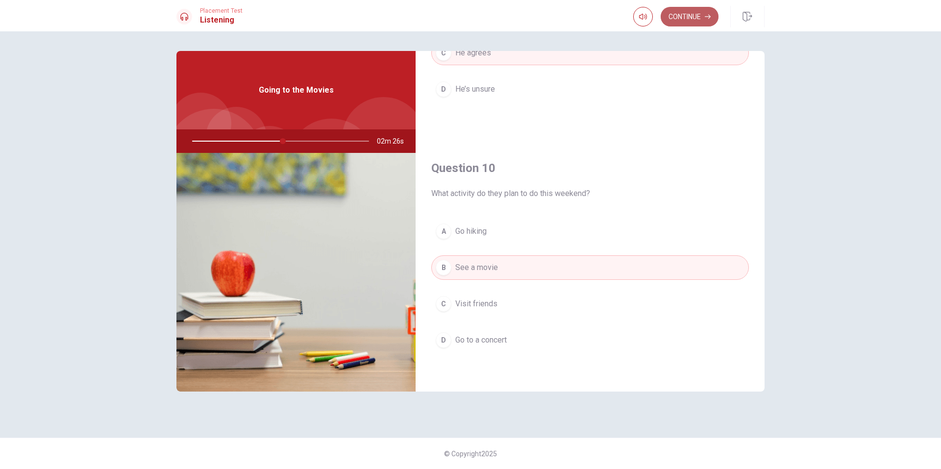
click at [672, 14] on button "Continue" at bounding box center [690, 17] width 58 height 20
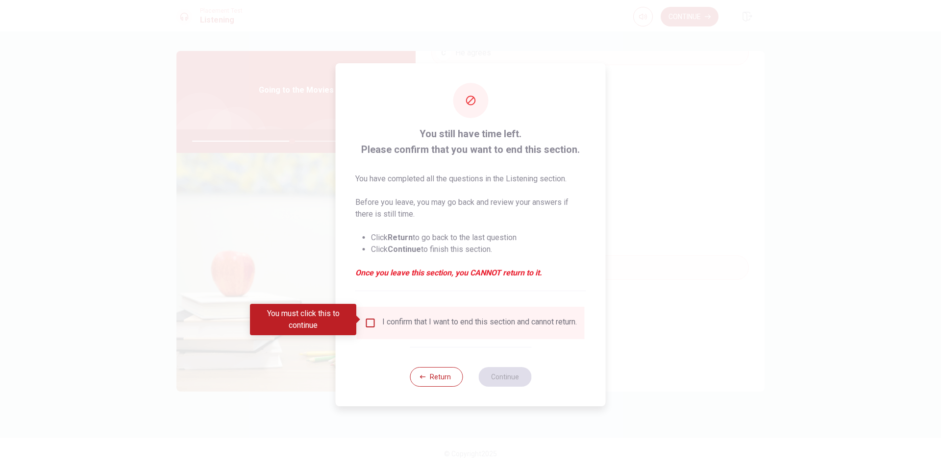
click at [371, 321] on input "You must click this to continue" at bounding box center [371, 323] width 12 height 12
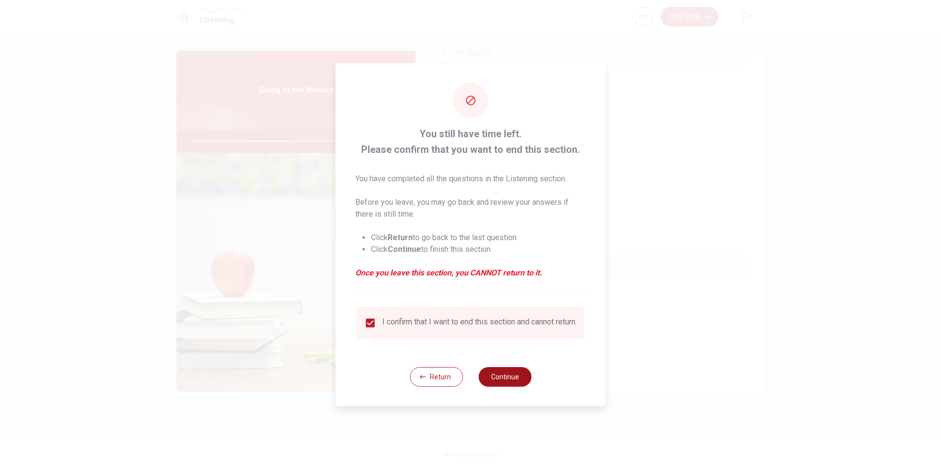
click at [512, 380] on button "Continue" at bounding box center [504, 377] width 53 height 20
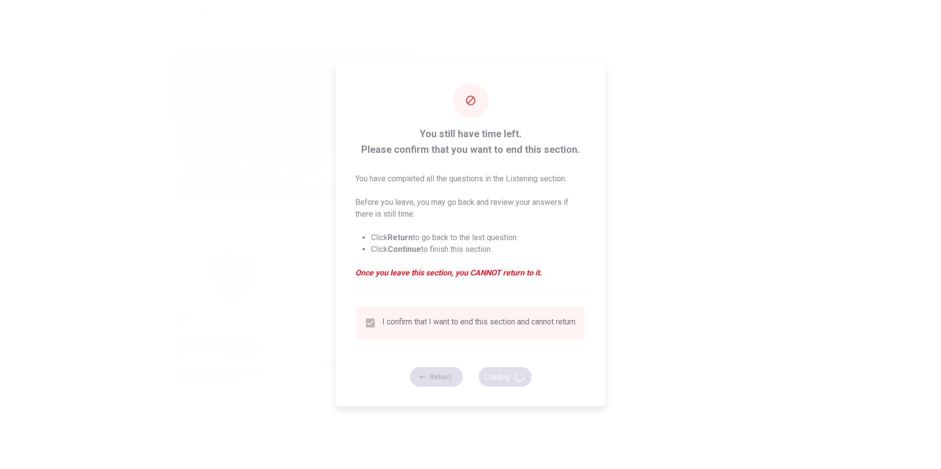
type input "58"
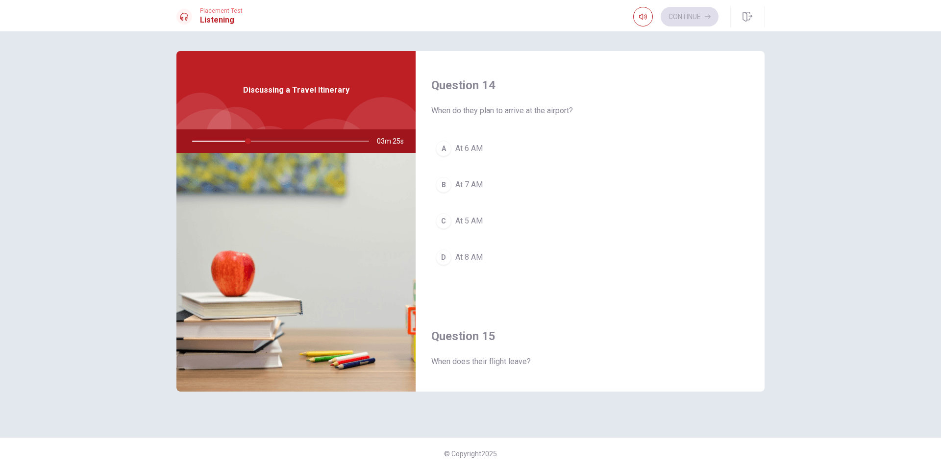
scroll to position [746, 0]
click at [444, 145] on div "A" at bounding box center [444, 149] width 16 height 16
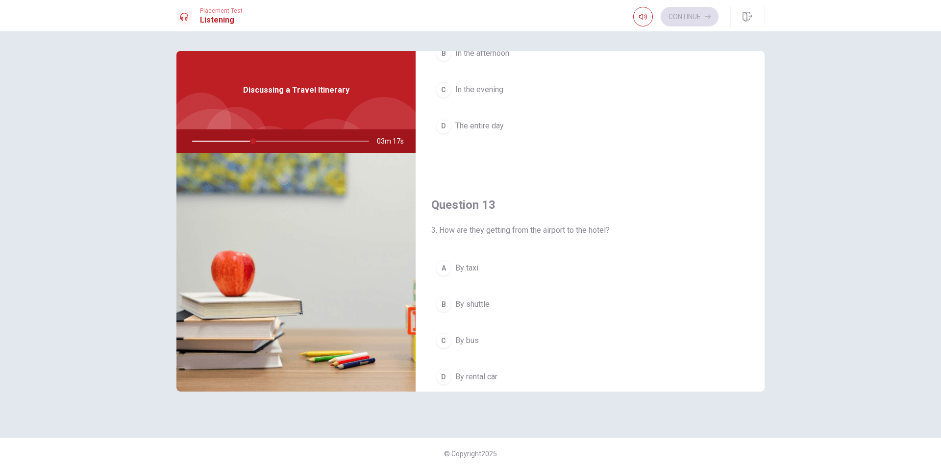
scroll to position [376, 0]
click at [446, 304] on div "B" at bounding box center [444, 304] width 16 height 16
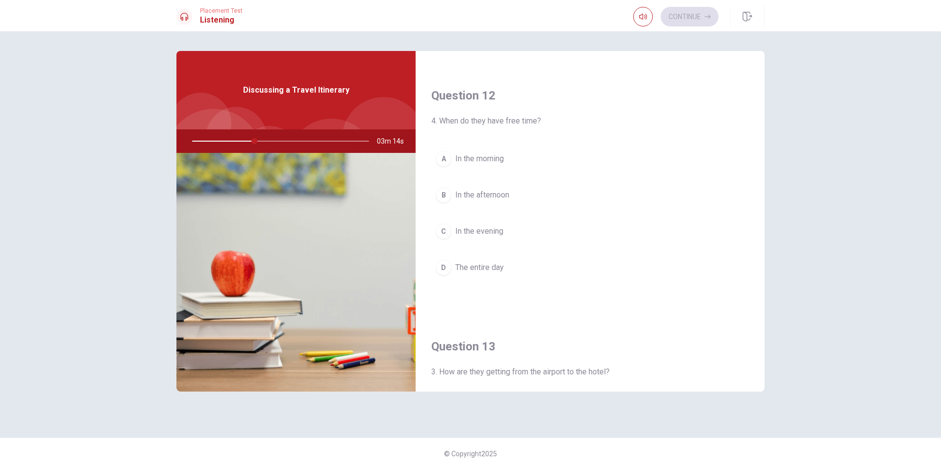
scroll to position [230, 0]
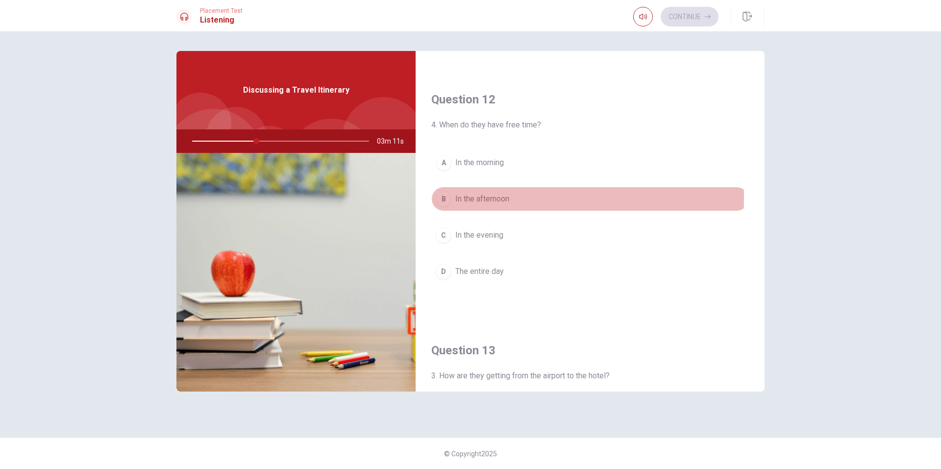
click at [443, 197] on div "B" at bounding box center [444, 199] width 16 height 16
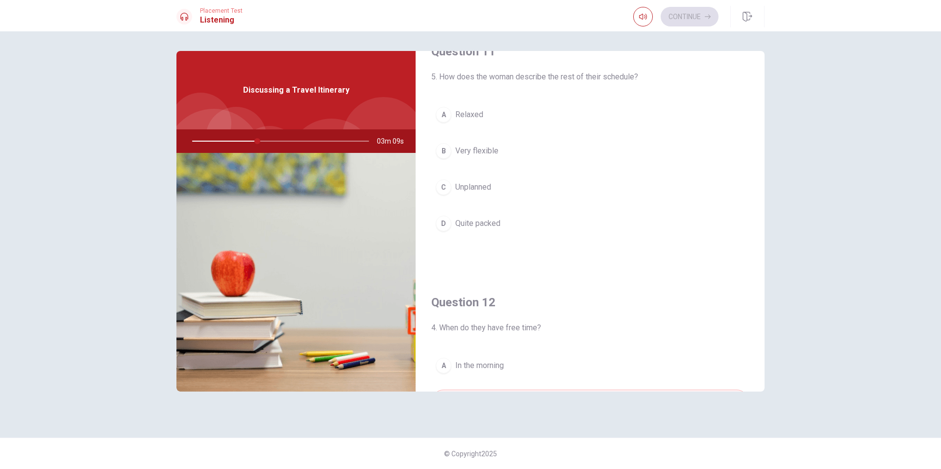
scroll to position [26, 0]
click at [441, 236] on div "A Relaxed B Very flexible C Unplanned D Quite packed" at bounding box center [590, 179] width 318 height 153
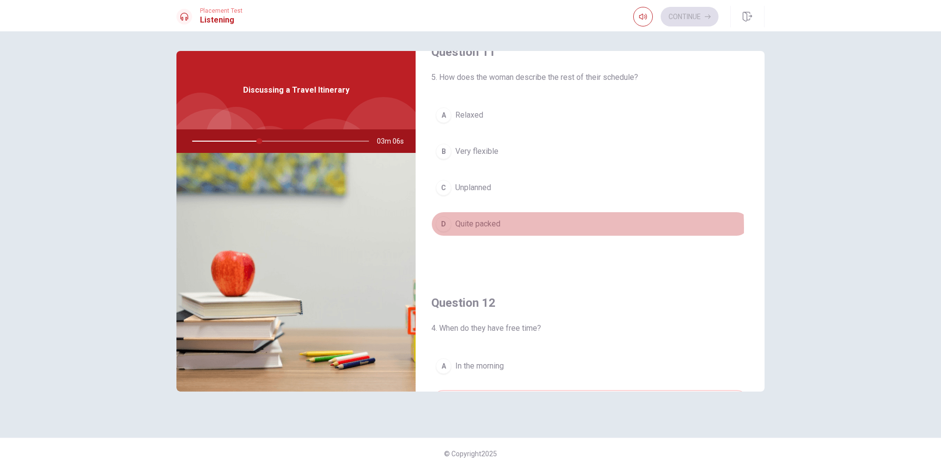
click at [448, 228] on div "D" at bounding box center [444, 224] width 16 height 16
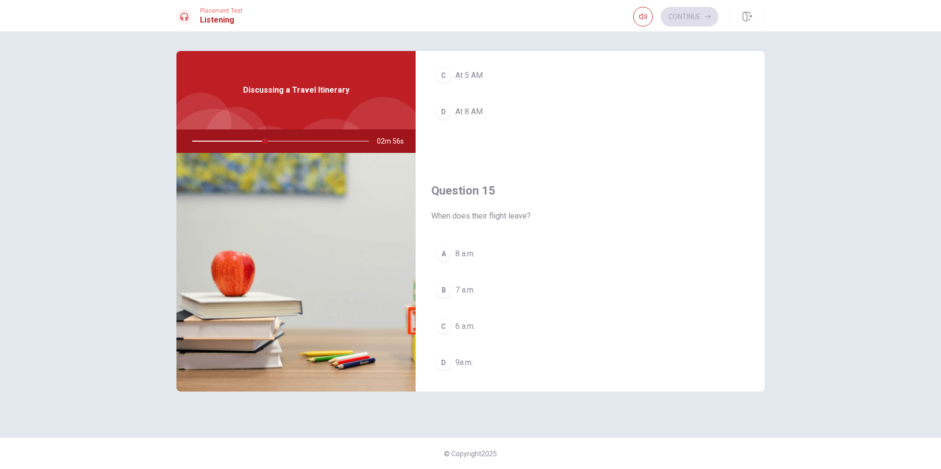
scroll to position [892, 0]
click at [442, 254] on div "A" at bounding box center [444, 254] width 16 height 16
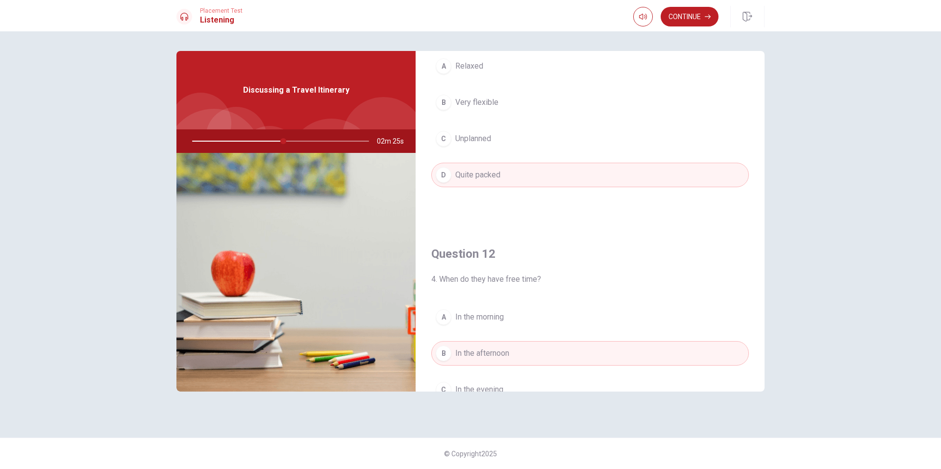
scroll to position [75, 0]
click at [681, 21] on button "Continue" at bounding box center [690, 17] width 58 height 20
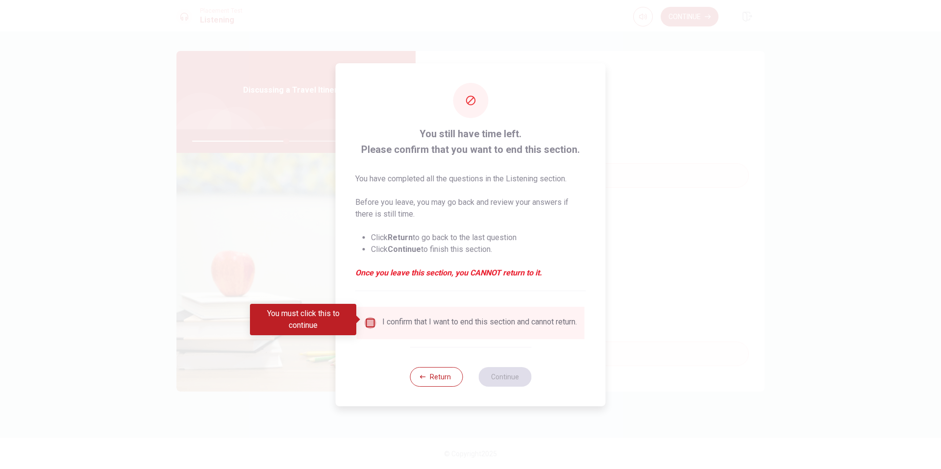
click at [367, 320] on input "You must click this to continue" at bounding box center [371, 323] width 12 height 12
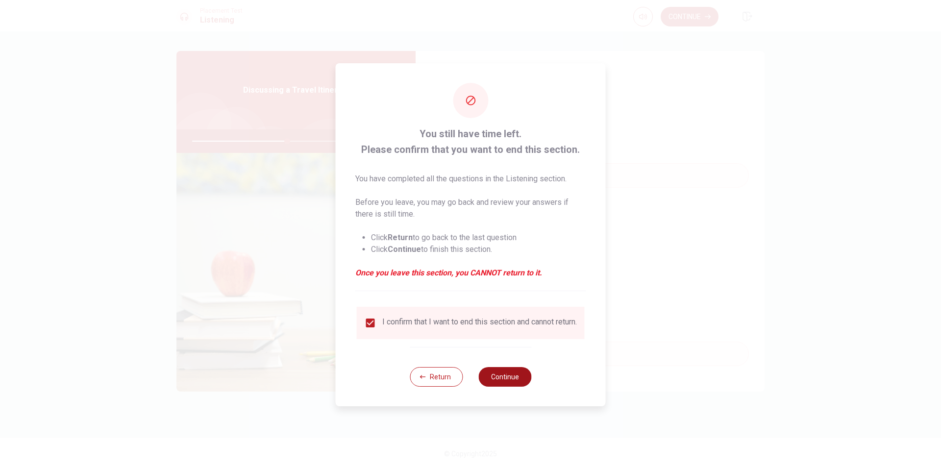
click at [493, 377] on button "Continue" at bounding box center [504, 377] width 53 height 20
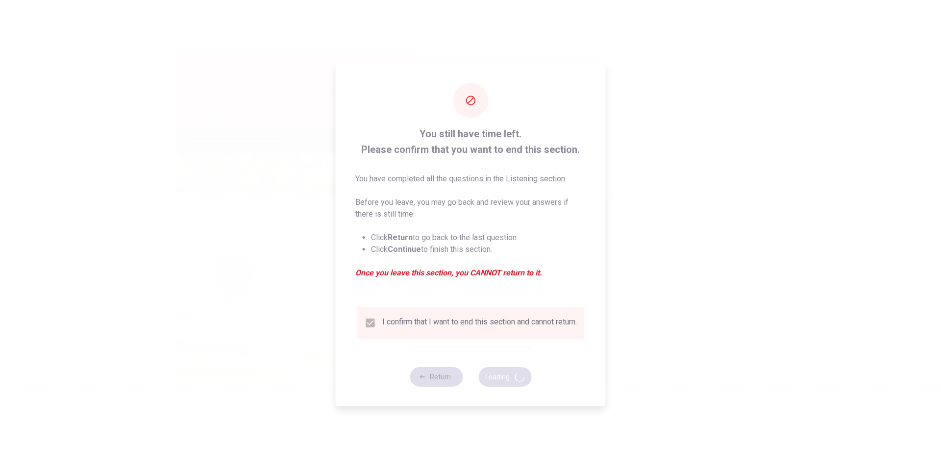
type input "54"
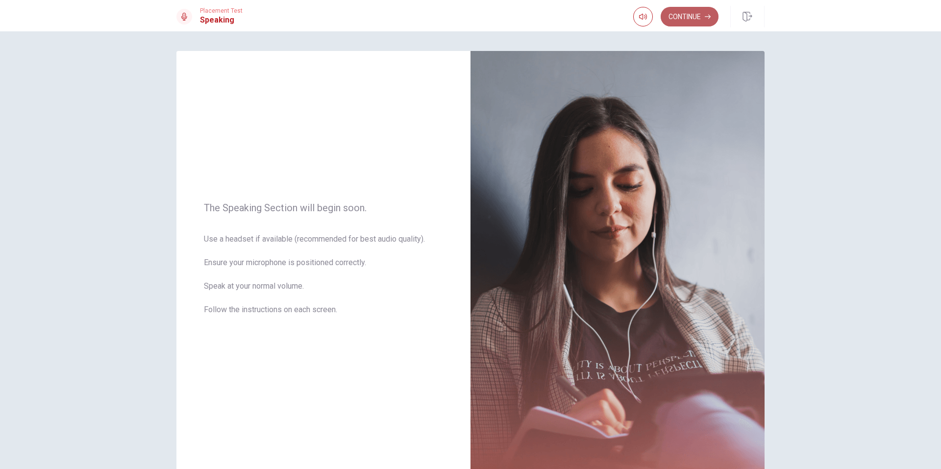
click at [687, 12] on button "Continue" at bounding box center [690, 17] width 58 height 20
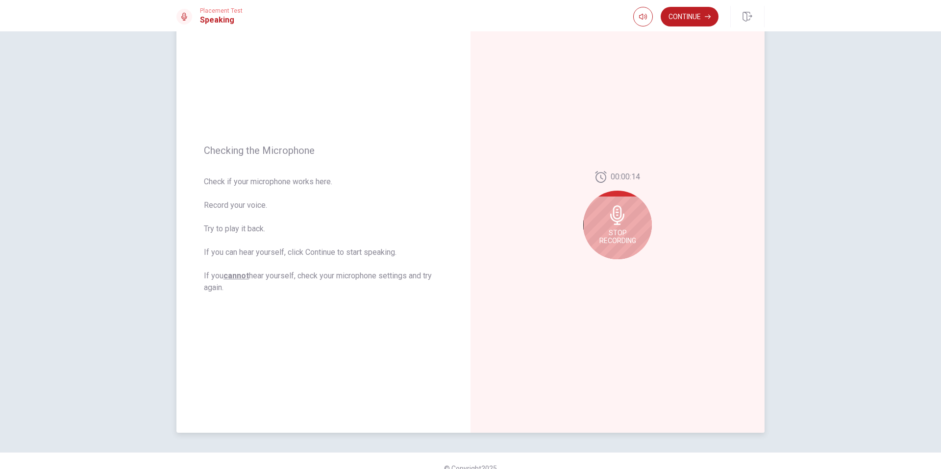
scroll to position [60, 0]
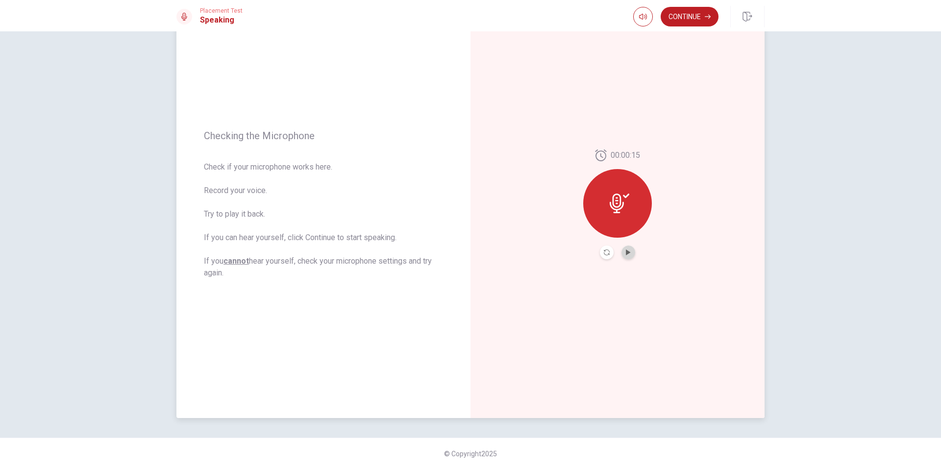
click at [625, 256] on button "Play Audio" at bounding box center [629, 253] width 14 height 14
click at [693, 16] on button "Continue" at bounding box center [690, 17] width 58 height 20
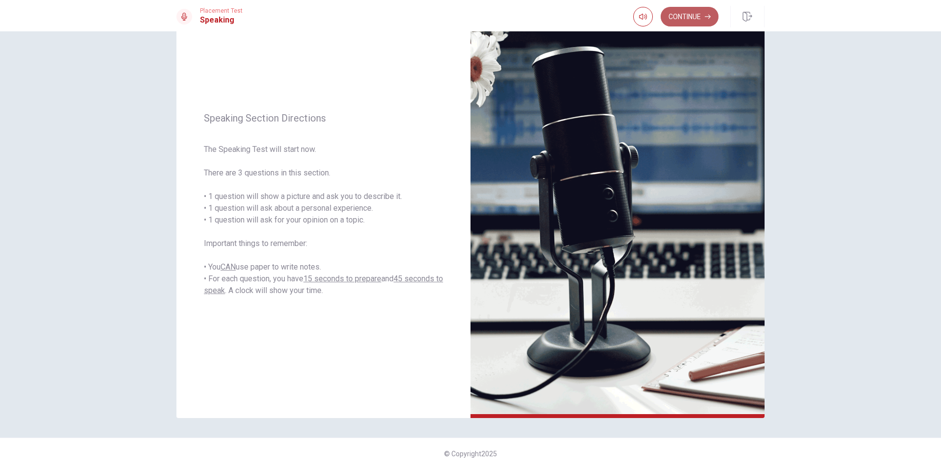
click at [695, 19] on button "Continue" at bounding box center [690, 17] width 58 height 20
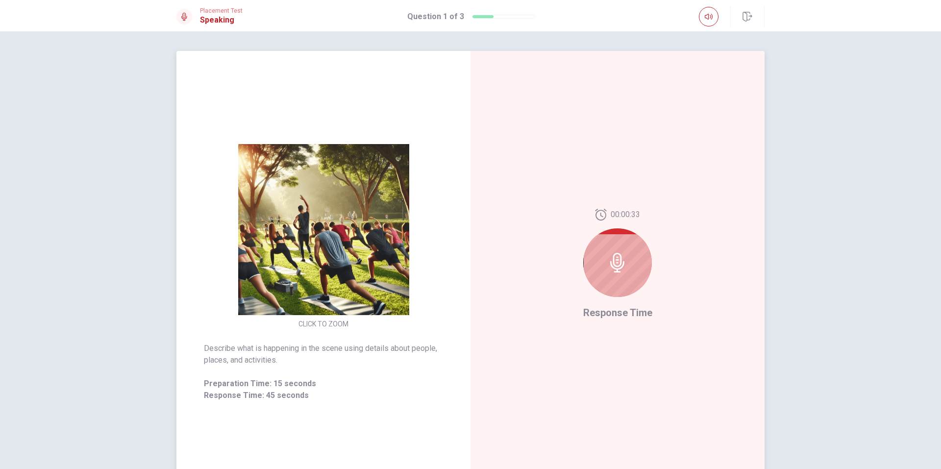
click at [625, 248] on div at bounding box center [617, 262] width 69 height 69
click at [617, 265] on icon at bounding box center [618, 263] width 20 height 20
click at [317, 295] on img at bounding box center [323, 229] width 188 height 171
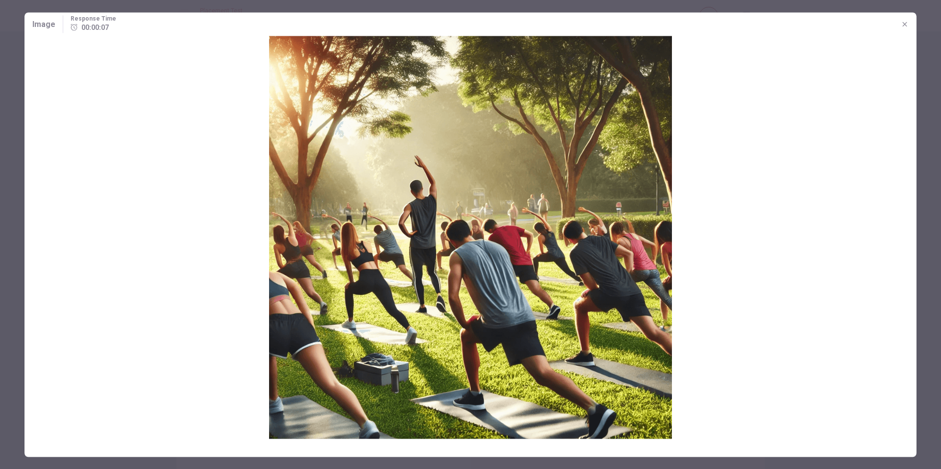
click at [902, 25] on icon "button" at bounding box center [905, 24] width 8 height 8
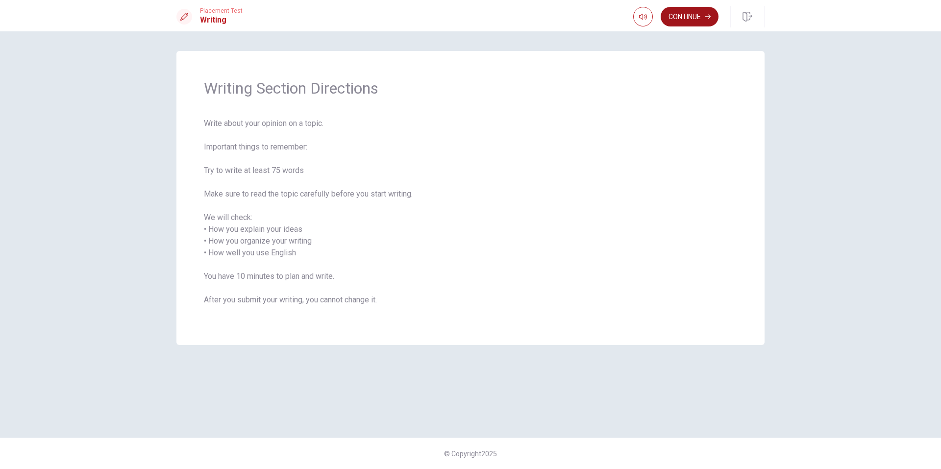
click at [688, 20] on button "Continue" at bounding box center [690, 17] width 58 height 20
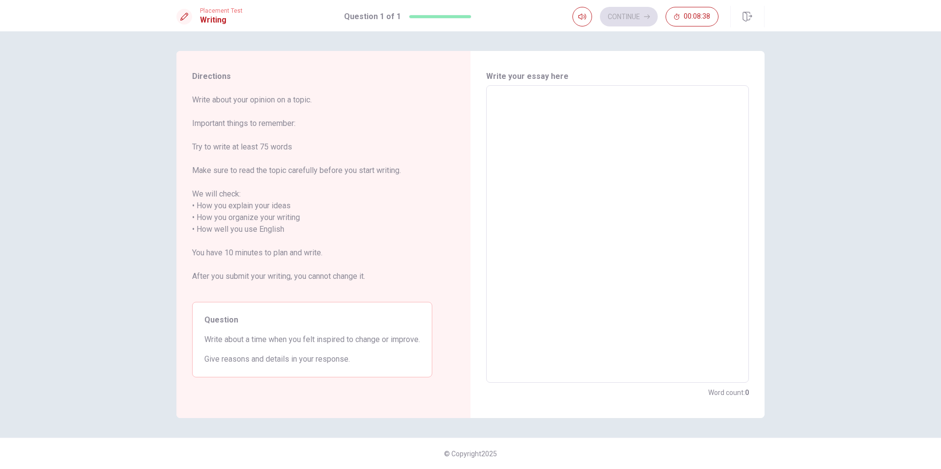
click at [531, 118] on textarea at bounding box center [617, 234] width 249 height 281
type textarea "O"
type textarea "x"
type textarea "On"
type textarea "x"
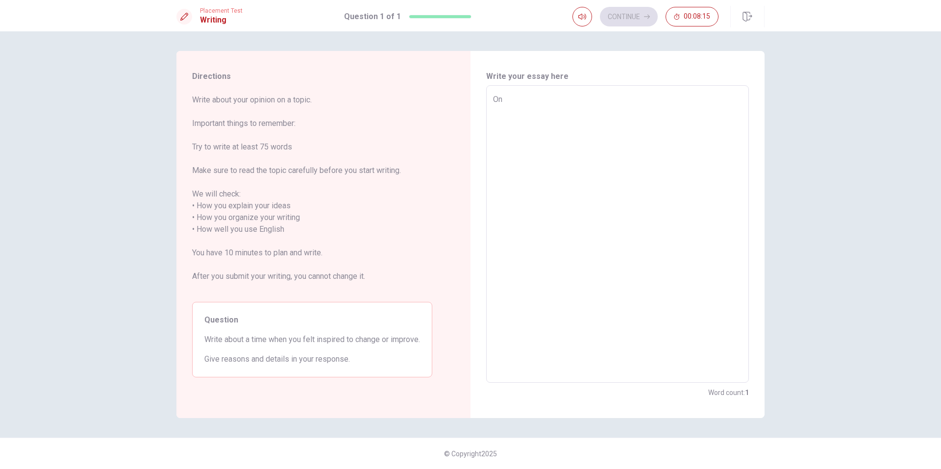
type textarea "One"
type textarea "x"
type textarea "One"
type textarea "x"
type textarea "One t"
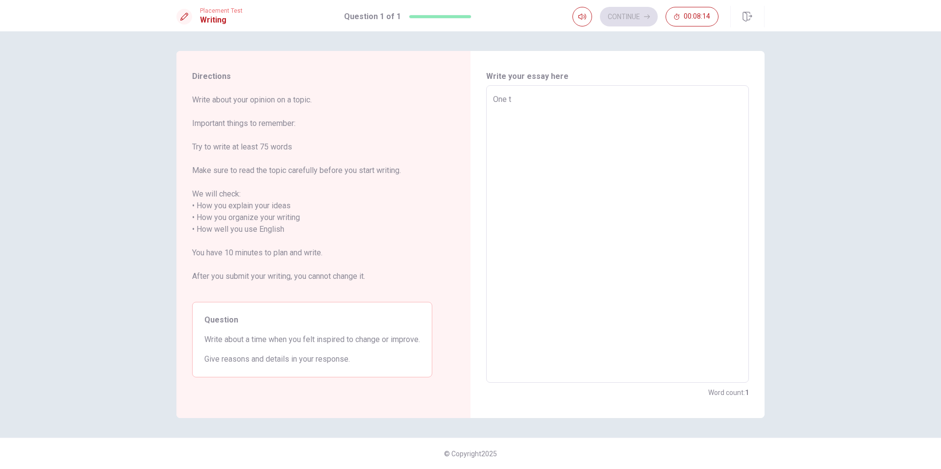
type textarea "x"
type textarea "One ti"
type textarea "x"
type textarea "One [PERSON_NAME]"
type textarea "x"
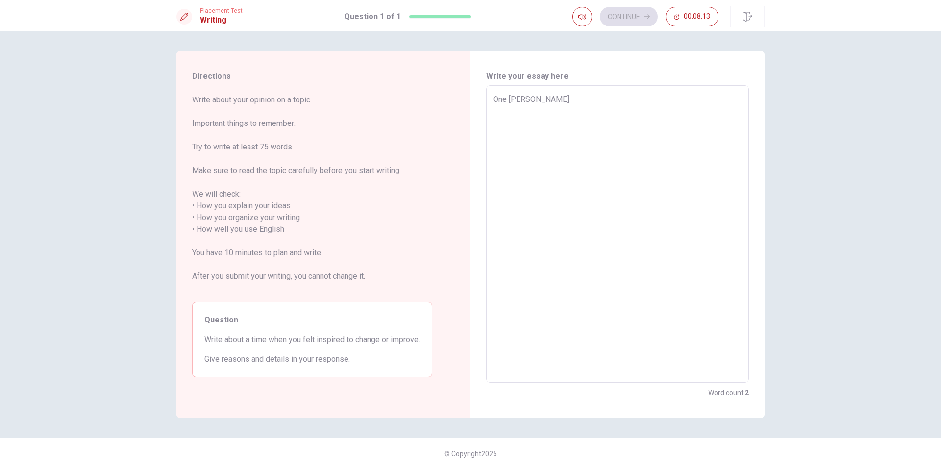
type textarea "One time"
type textarea "x"
type textarea "One time,"
type textarea "x"
type textarea "One time,"
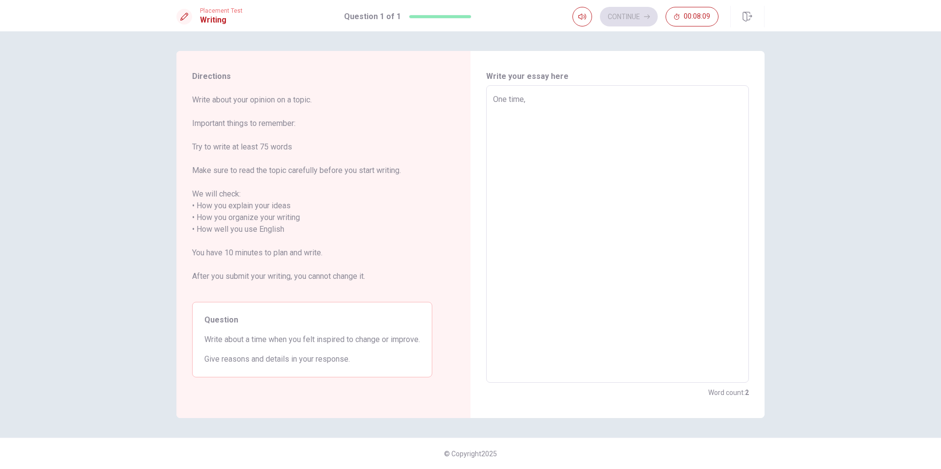
type textarea "x"
type textarea "One time, i"
type textarea "x"
type textarea "One time, i"
type textarea "x"
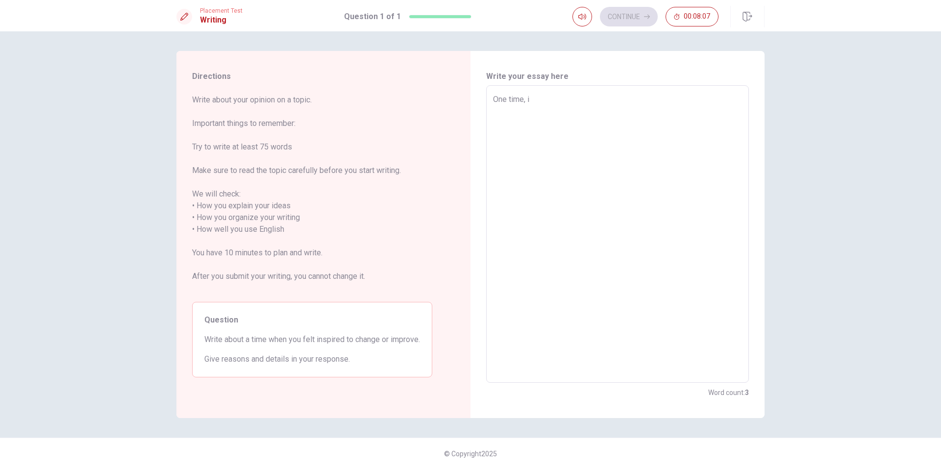
type textarea "One time, i f"
type textarea "x"
type textarea "One time, i fe"
type textarea "x"
type textarea "One time, i fes"
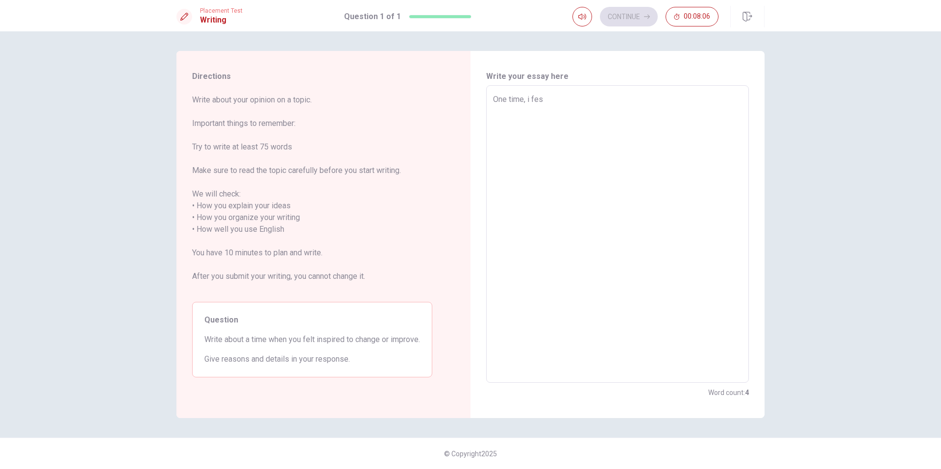
type textarea "x"
type textarea "One time, i fest"
type textarea "x"
type textarea "One time, i fest"
type textarea "x"
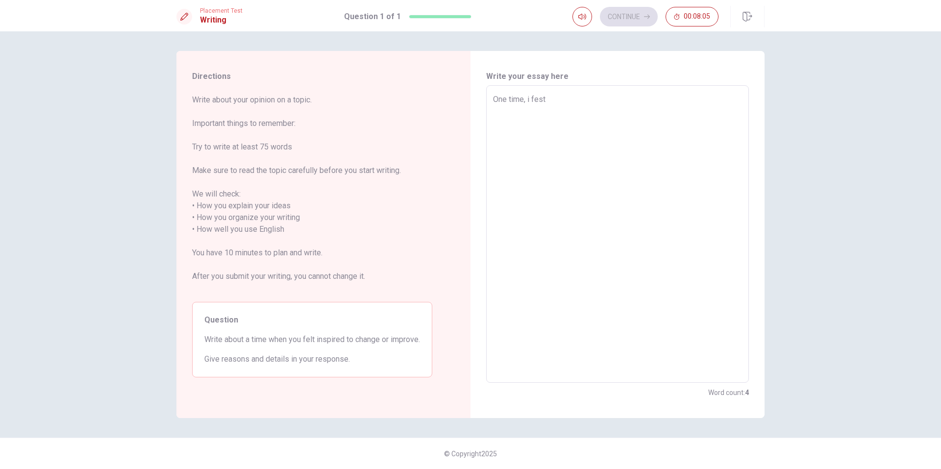
type textarea "One time, i fest"
type textarea "x"
type textarea "One time, i fes"
type textarea "x"
type textarea "One time, i fe"
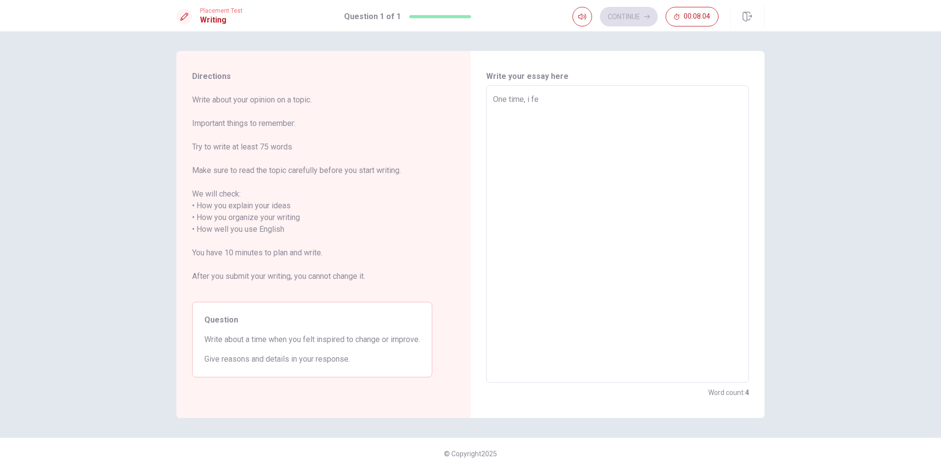
type textarea "x"
type textarea "One time, i fel"
type textarea "x"
type textarea "One time, i felt"
type textarea "x"
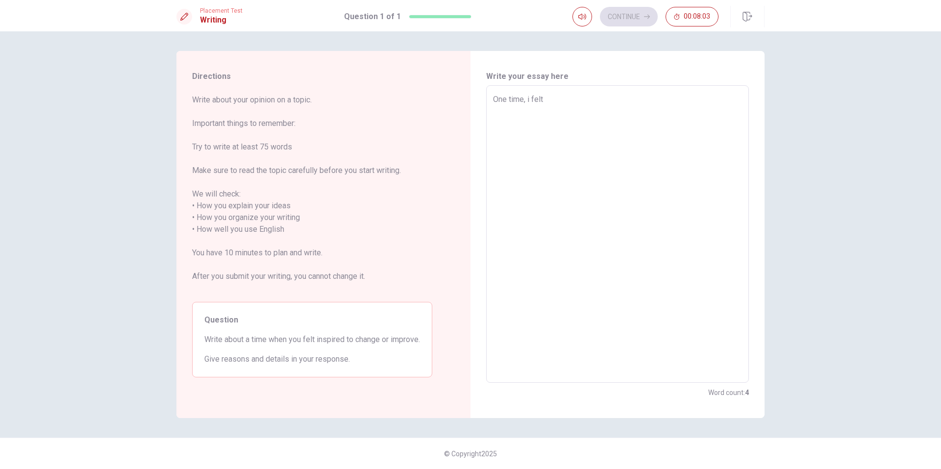
type textarea "One time, i felt"
type textarea "x"
type textarea "One time, i felt r"
type textarea "x"
type textarea "One time, i felt re"
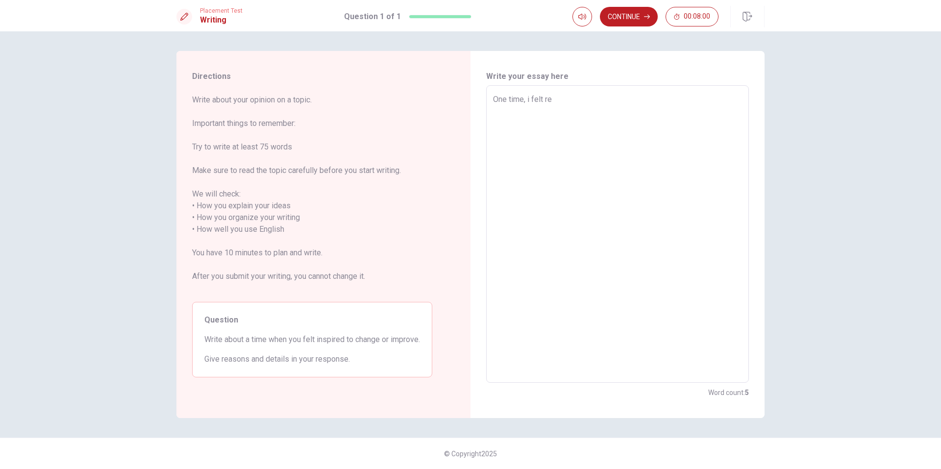
type textarea "x"
type textarea "One time, i felt rea"
type textarea "x"
type textarea "One time, i felt real"
type textarea "x"
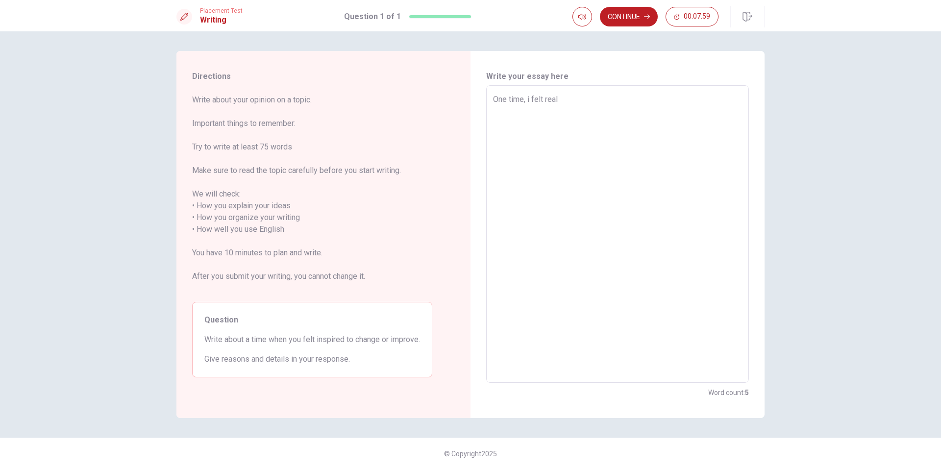
type textarea "One time, i felt reall"
type textarea "x"
type textarea "One time, i felt really"
type textarea "x"
type textarea "One time, i felt really"
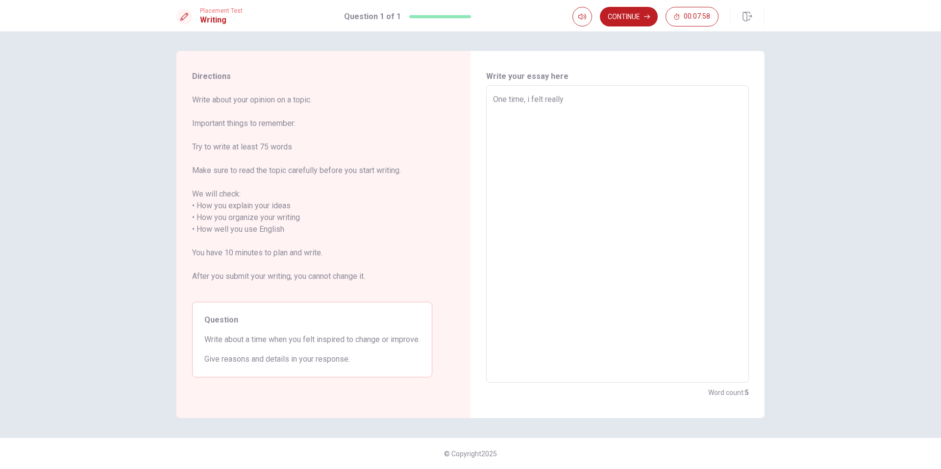
type textarea "x"
type textarea "One time, i felt really i"
type textarea "x"
type textarea "One time, i felt really in"
type textarea "x"
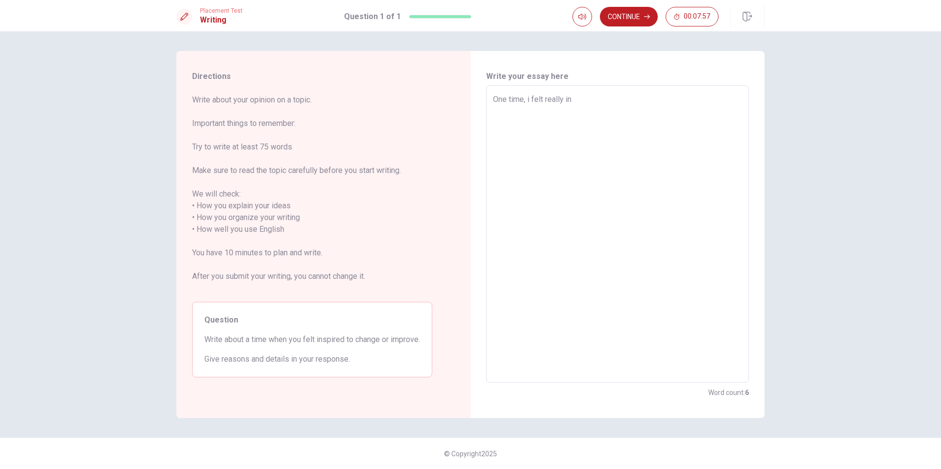
type textarea "One time, i felt really ins"
type textarea "x"
type textarea "One time, i felt really insp"
type textarea "x"
type textarea "One time, i felt really inspi"
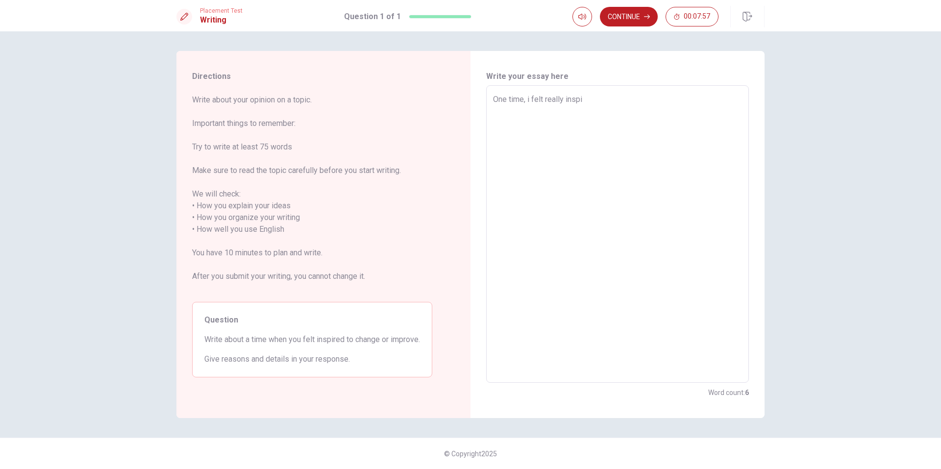
type textarea "x"
type textarea "One time, i felt really inspir"
type textarea "x"
type textarea "One time, i felt really inspire"
type textarea "x"
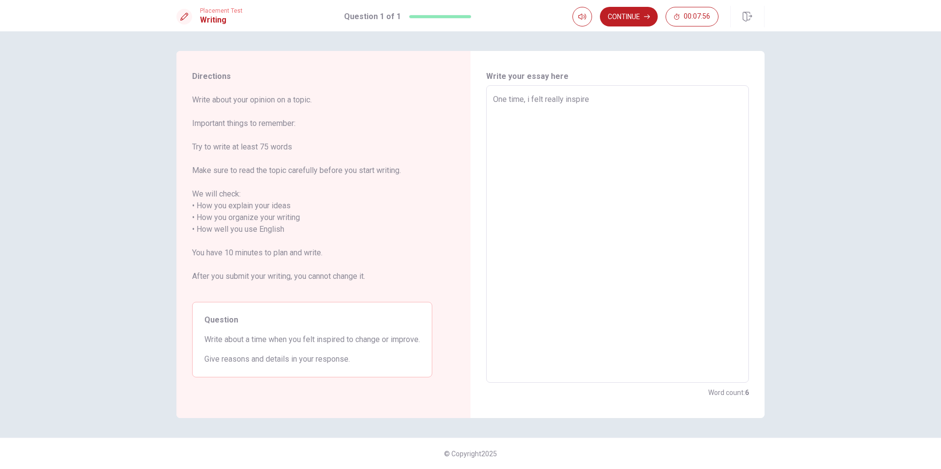
type textarea "One time, i felt really inspired"
type textarea "x"
type textarea "One time, i felt really inspired"
type textarea "x"
type textarea "One time, i felt really inspired t"
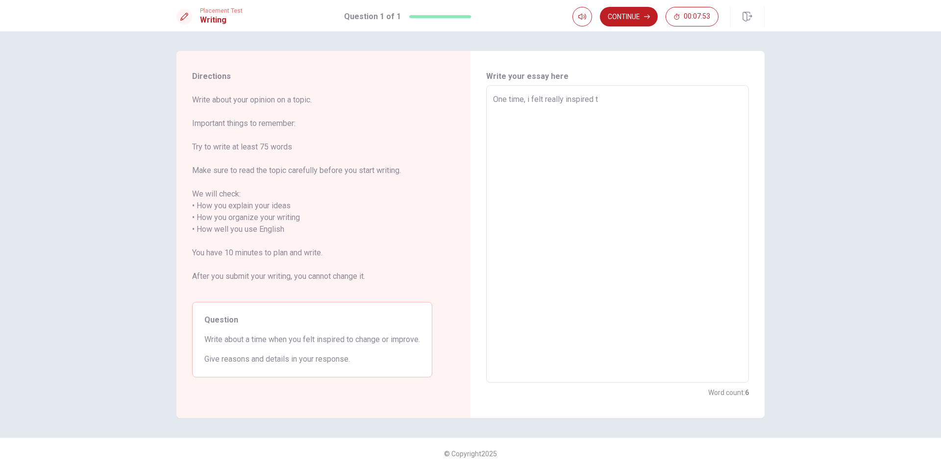
type textarea "x"
type textarea "One time, i felt really inspired to"
type textarea "x"
type textarea "One time, i felt really inspired to"
type textarea "x"
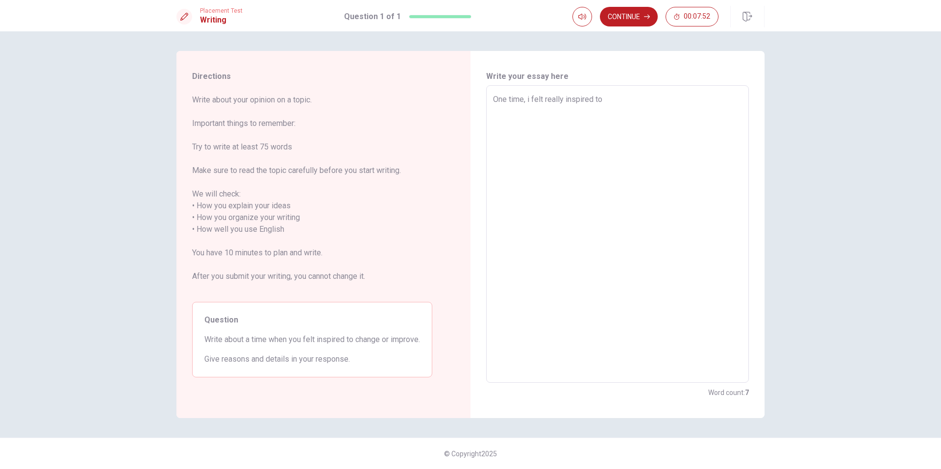
type textarea "One time, i felt really inspired to c"
type textarea "x"
type textarea "One time, i felt really inspired to ch"
type textarea "x"
type textarea "One time, i felt really inspired to cha"
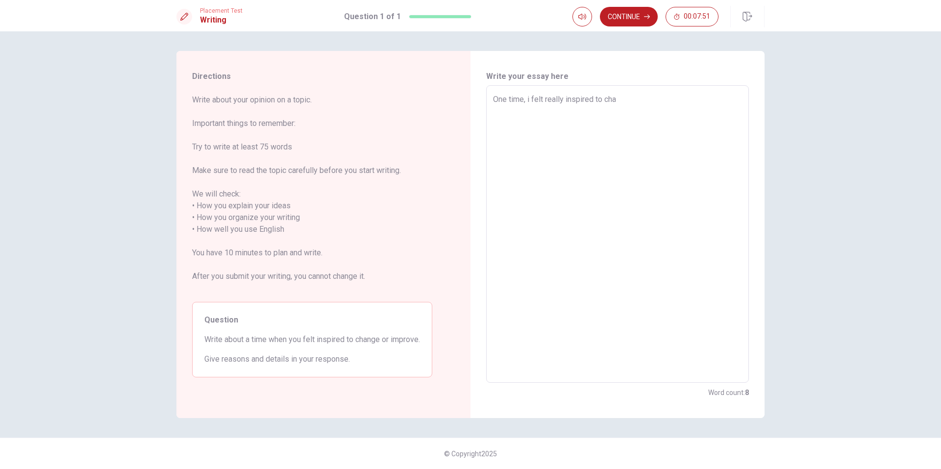
type textarea "x"
type textarea "One time, i felt really inspired to [PERSON_NAME]"
type textarea "x"
type textarea "One time, i felt really inspired to [PERSON_NAME]"
type textarea "x"
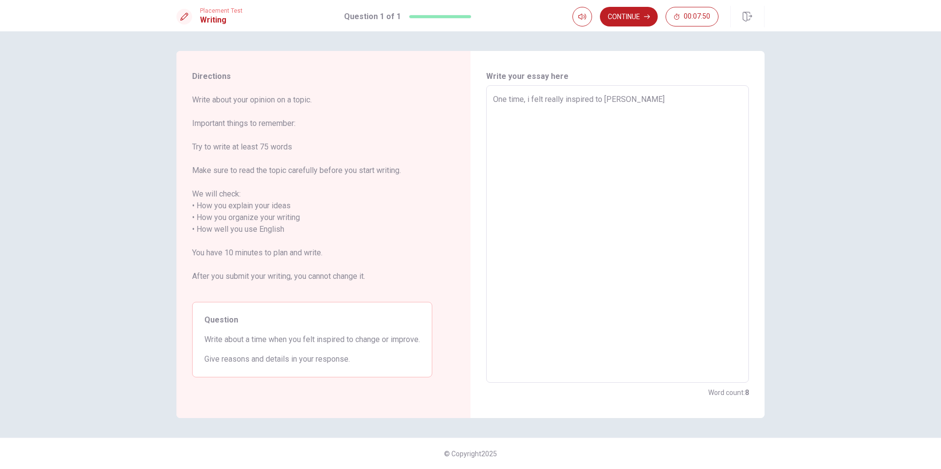
type textarea "One time, i felt really inspired to change"
type textarea "x"
type textarea "One time, i felt really inspired to change"
type textarea "x"
type textarea "One time, i felt really inspired to change c"
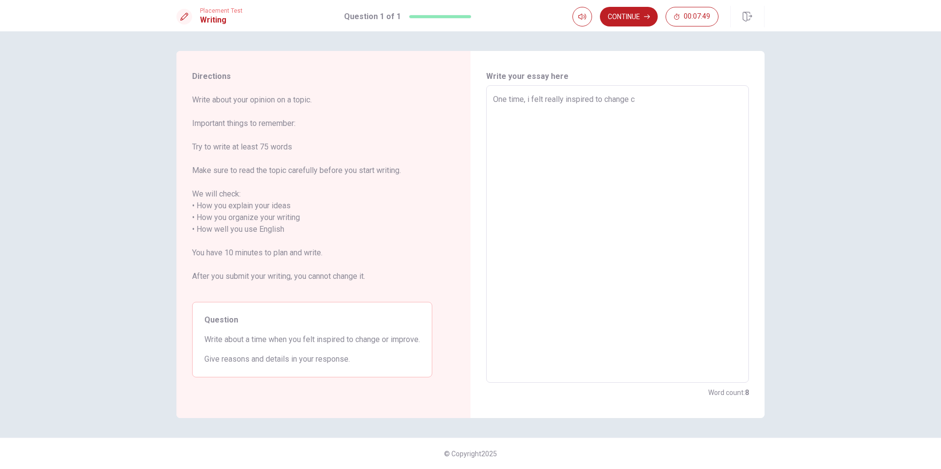
type textarea "x"
type textarea "One time, i felt really inspired to change ch"
type textarea "x"
type textarea "One time, i felt really inspired to change che"
type textarea "x"
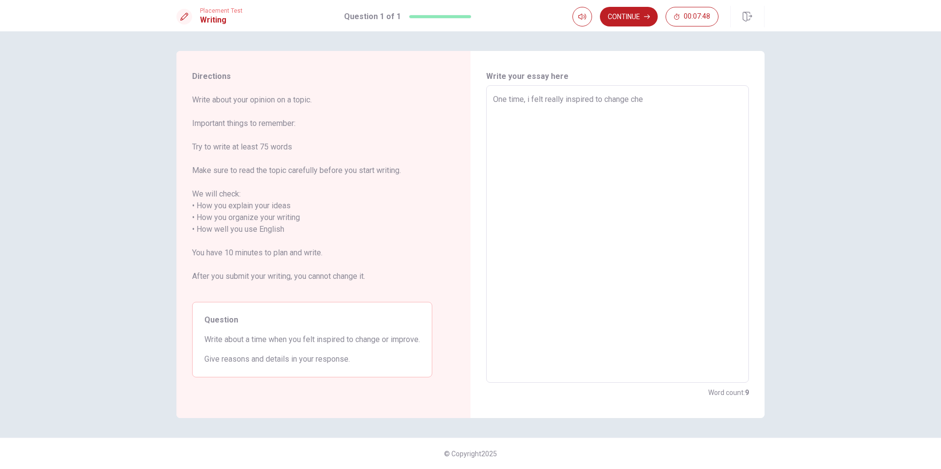
type textarea "One time, i felt really inspired to change [PERSON_NAME]"
type textarea "x"
type textarea "One time, i felt really inspired to change [PERSON_NAME]"
type textarea "x"
type textarea "One time, i felt really inspired to change [PERSON_NAME]"
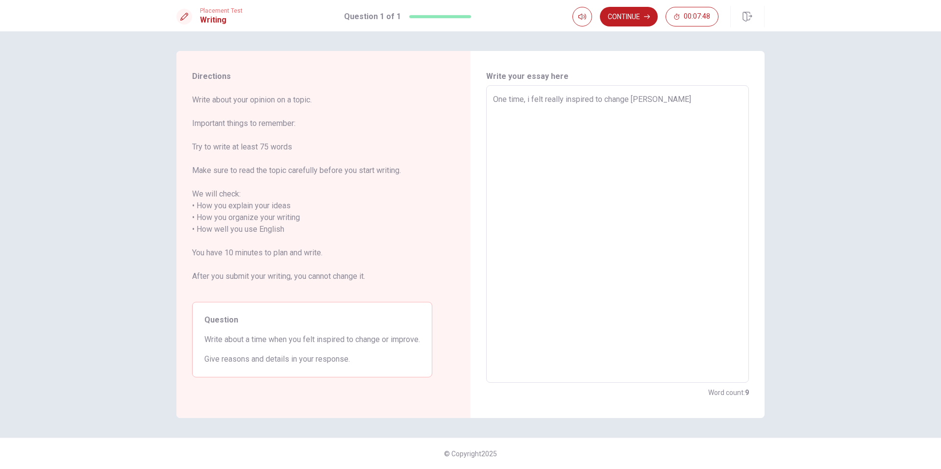
type textarea "x"
type textarea "One time, i felt really inspired to change [PERSON_NAME]"
type textarea "x"
type textarea "One time, i felt really inspired to change [PERSON_NAME]"
type textarea "x"
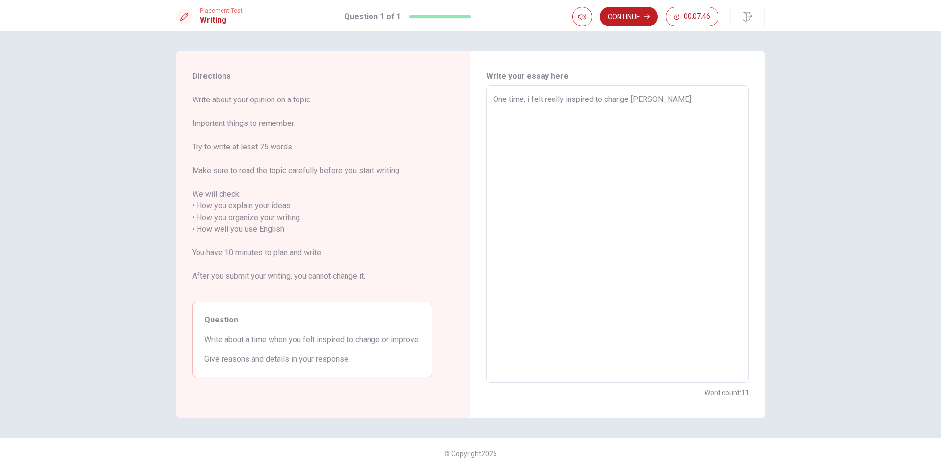
type textarea "One time, i felt really inspired to change [PERSON_NAME] se"
type textarea "x"
type textarea "One time, i felt really inspired to change [PERSON_NAME] see"
type textarea "x"
type textarea "One time, i felt really inspired to change [PERSON_NAME] see"
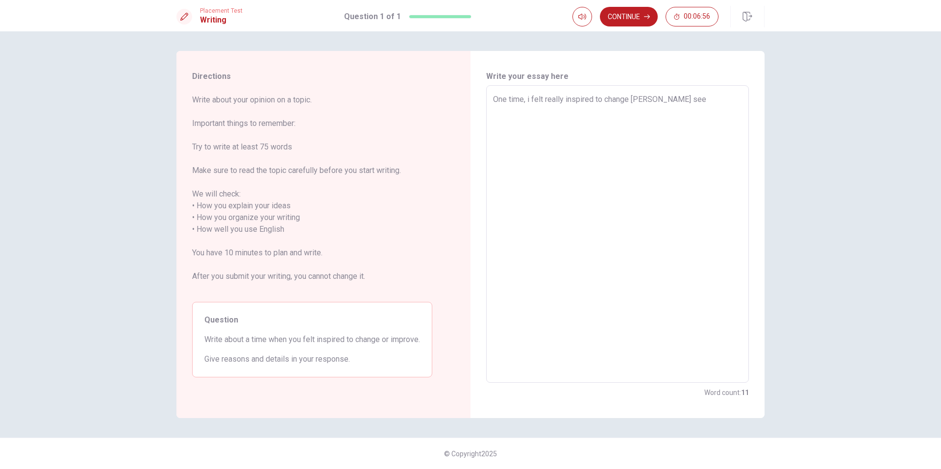
type textarea "x"
type textarea "One time, i felt really inspired to change [PERSON_NAME] see a"
type textarea "x"
type textarea "One time, i felt really inspired to change [PERSON_NAME] see a"
type textarea "x"
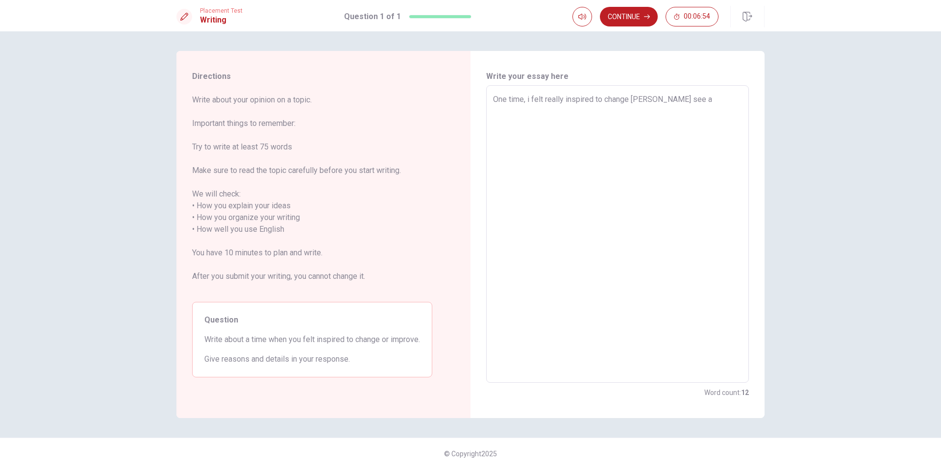
type textarea "One time, i felt really inspired to change [PERSON_NAME] i see a f"
type textarea "x"
type textarea "One time, i felt really inspired to change [PERSON_NAME] i see a fr"
type textarea "x"
type textarea "One time, i felt really inspired to change [PERSON_NAME] i see a fri"
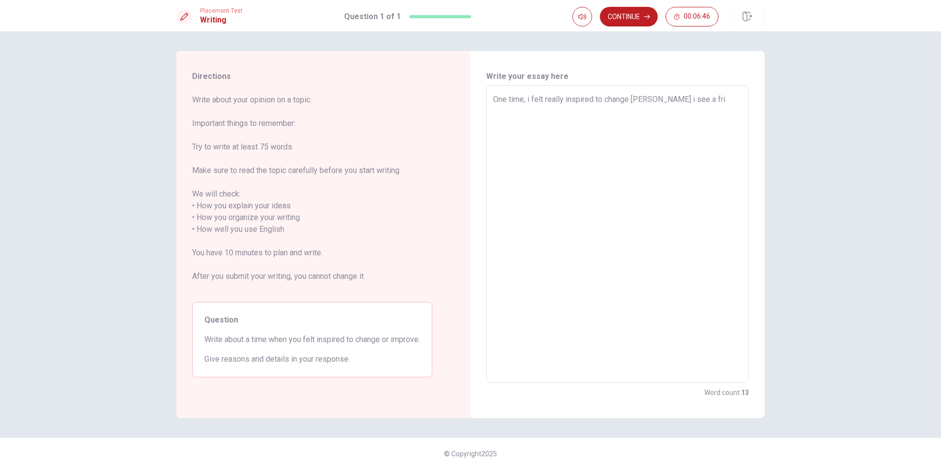
type textarea "x"
type textarea "One time, i felt really inspired to change [PERSON_NAME] i see a frie"
type textarea "x"
type textarea "One time, i felt really inspired to change [PERSON_NAME] i see a frien"
type textarea "x"
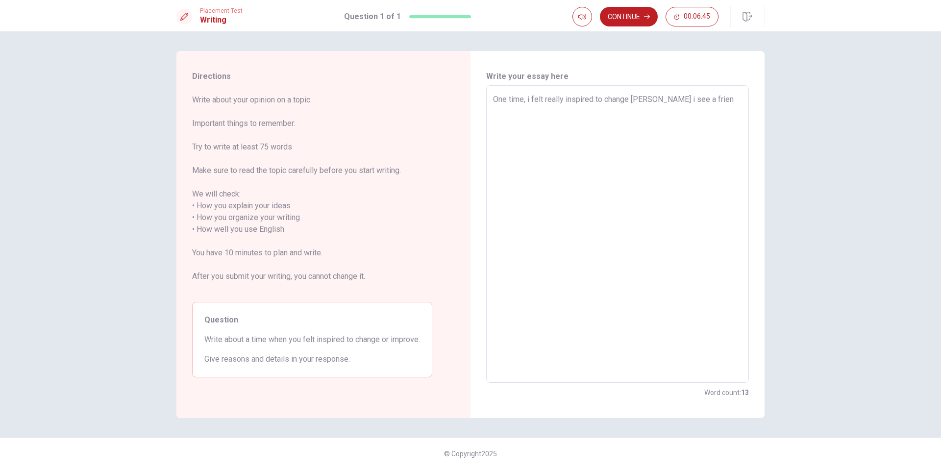
type textarea "One time, i felt really inspired to change [PERSON_NAME] i see a friend"
type textarea "x"
type textarea "One time, i felt really inspired to change [PERSON_NAME] i see a friend"
type textarea "x"
type textarea "One time, i felt really inspired to change [PERSON_NAME] i see a friend"
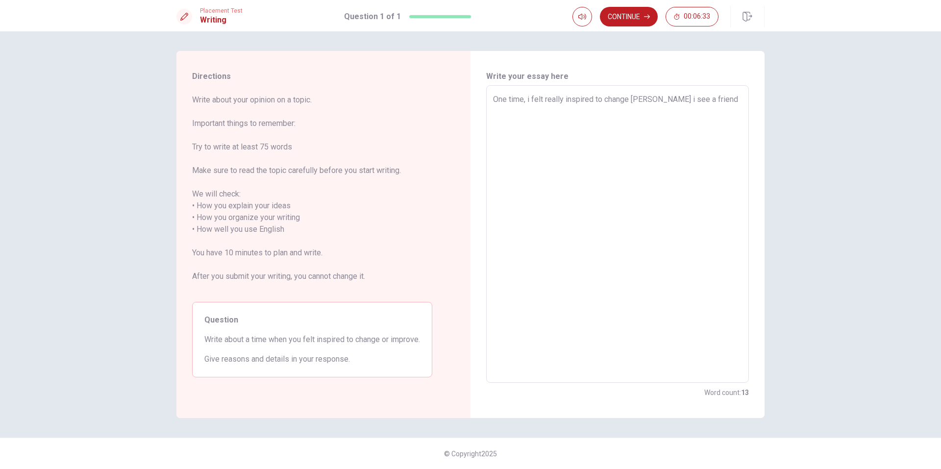
type textarea "x"
type textarea "One time, i felt really inspired to change [PERSON_NAME] i see a frien"
type textarea "x"
type textarea "One time, i felt really inspired to change [PERSON_NAME] i see a frie"
type textarea "x"
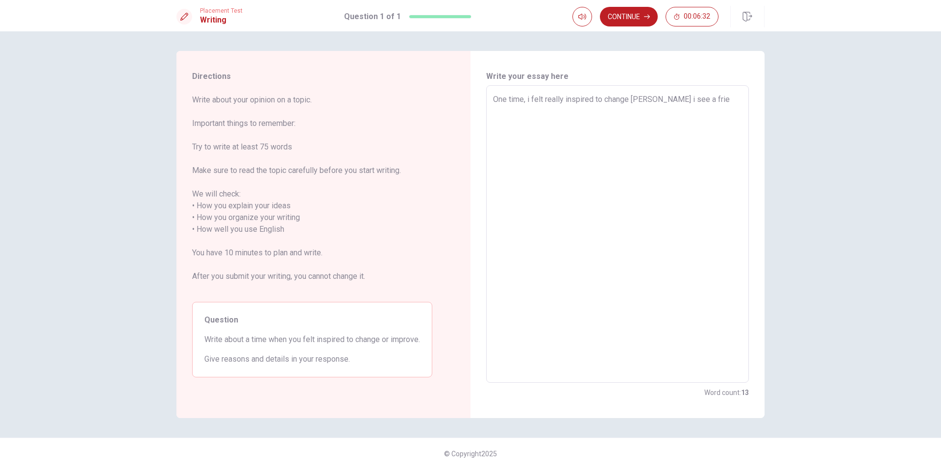
type textarea "One time, i felt really inspired to change [PERSON_NAME] i see a fri"
type textarea "x"
type textarea "One time, i felt really inspired to change [PERSON_NAME] i see a fr"
type textarea "x"
type textarea "One time, i felt really inspired to change [PERSON_NAME] i see a f"
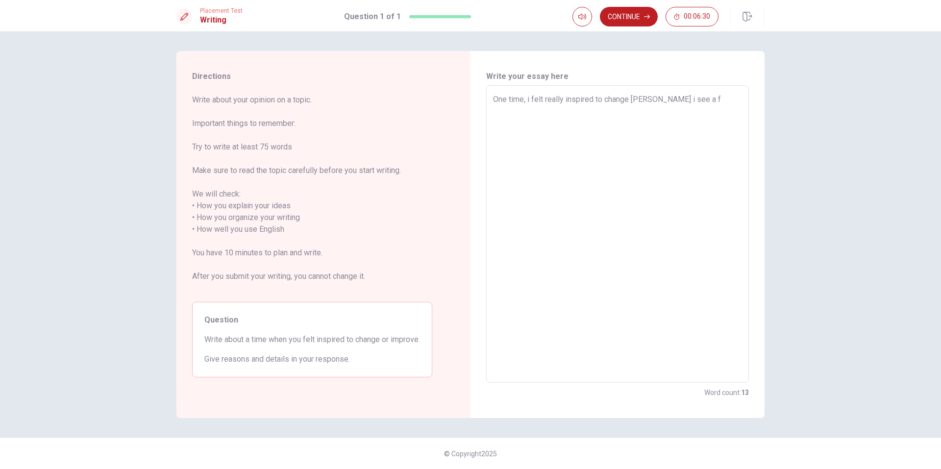
type textarea "x"
type textarea "One time, i felt really inspired to change [PERSON_NAME] i see a fr"
type textarea "x"
type textarea "One time, i felt really inspired to change [PERSON_NAME] i see a fri"
type textarea "x"
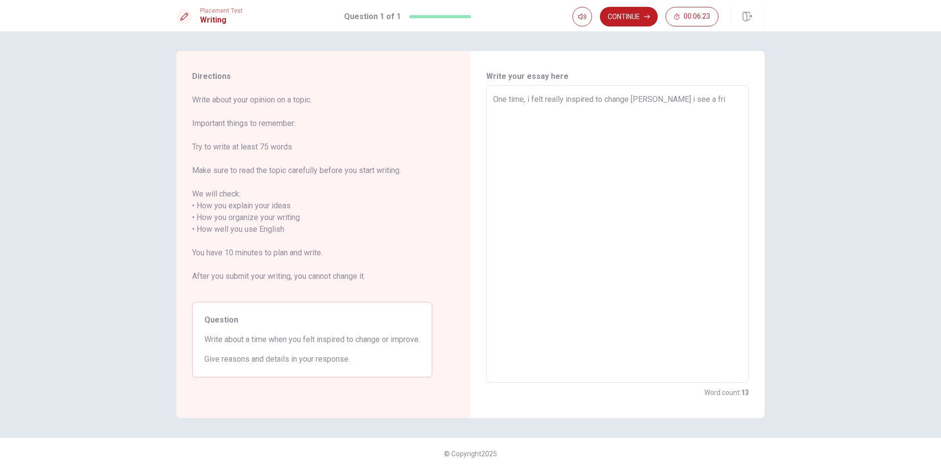
type textarea "One time, i felt really inspired to change [PERSON_NAME] i see a frie"
type textarea "x"
type textarea "One time, i felt really inspired to change [PERSON_NAME] i see a frien"
type textarea "x"
type textarea "One time, i felt really inspired to change [PERSON_NAME] i see a frie"
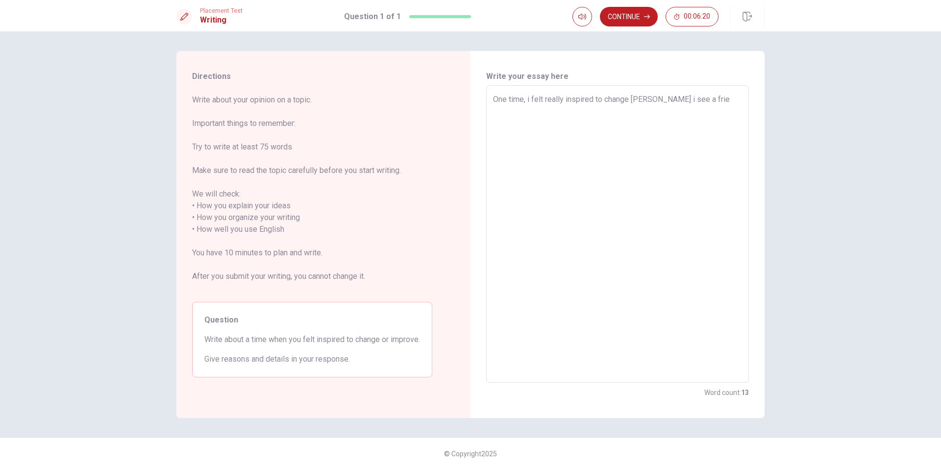
type textarea "x"
type textarea "One time, i felt really inspired to change [PERSON_NAME] i see a fri"
type textarea "x"
type textarea "One time, i felt really inspired to change [PERSON_NAME] i see a fr"
type textarea "x"
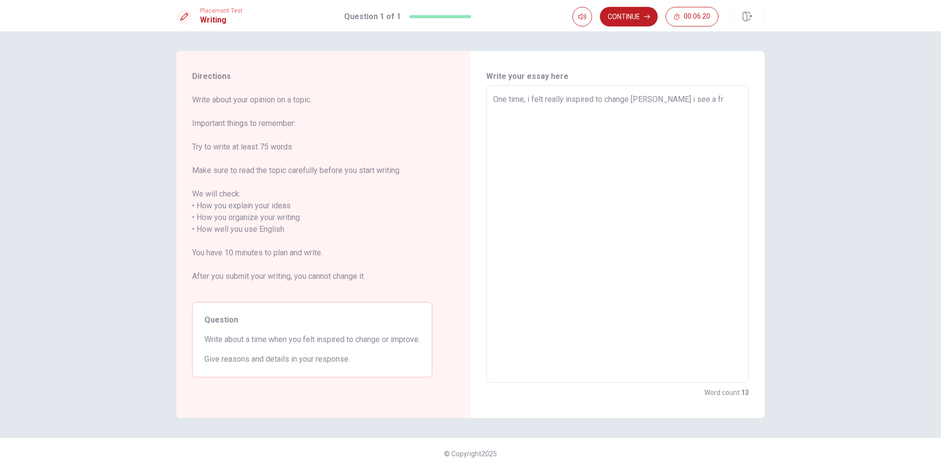
type textarea "One time, i felt really inspired to change [PERSON_NAME] i see a f"
type textarea "x"
type textarea "One time, i felt really inspired to change [PERSON_NAME] see a"
type textarea "x"
type textarea "One time, i felt really inspired to change [PERSON_NAME] see a"
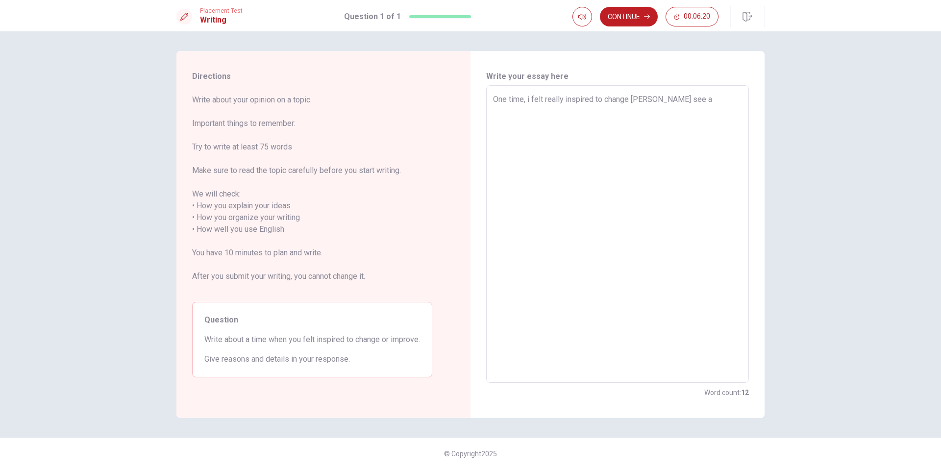
type textarea "x"
type textarea "One time, i felt really inspired to change [PERSON_NAME] see"
type textarea "x"
type textarea "One time, i felt really inspired to change [PERSON_NAME] see f"
type textarea "x"
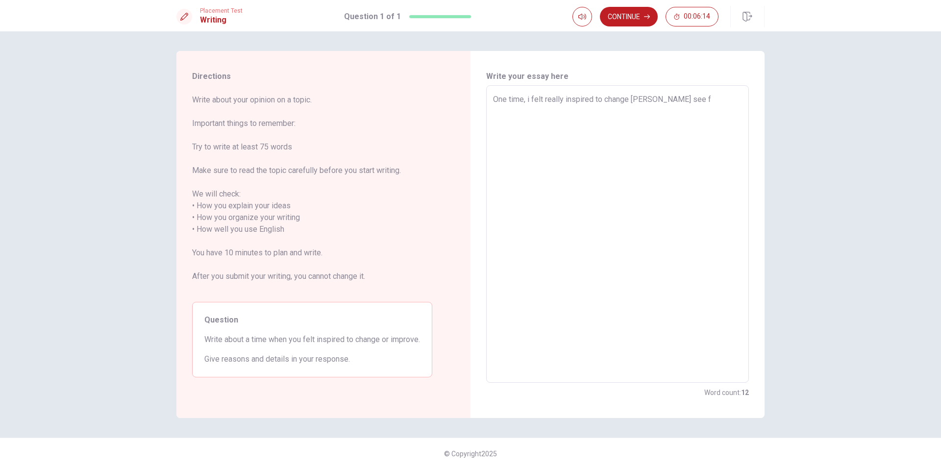
type textarea "One time, i felt really inspired to change [PERSON_NAME] see"
type textarea "x"
type textarea "One time, i felt really inspired to change [PERSON_NAME] see a"
type textarea "x"
type textarea "One time, i felt really inspired to change [PERSON_NAME] see a"
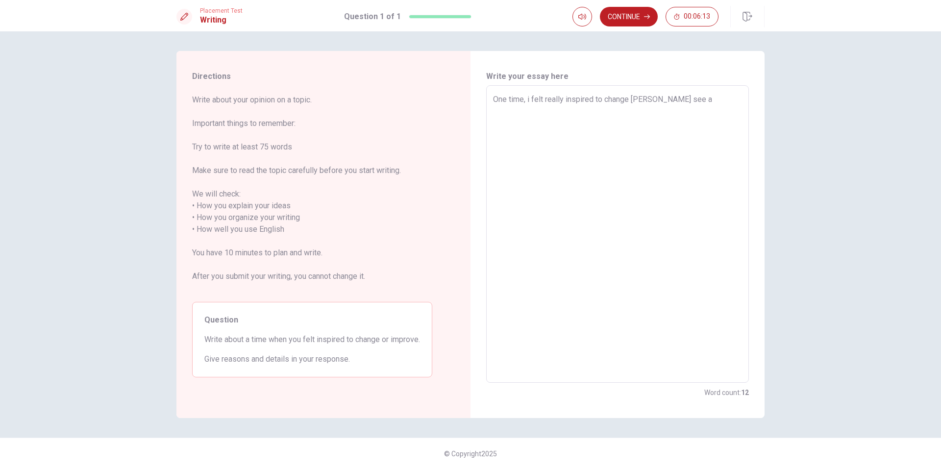
type textarea "x"
type textarea "One time, i felt really inspired to change [PERSON_NAME] i see a f"
type textarea "x"
type textarea "One time, i felt really inspired to change [PERSON_NAME] i see a fr"
type textarea "x"
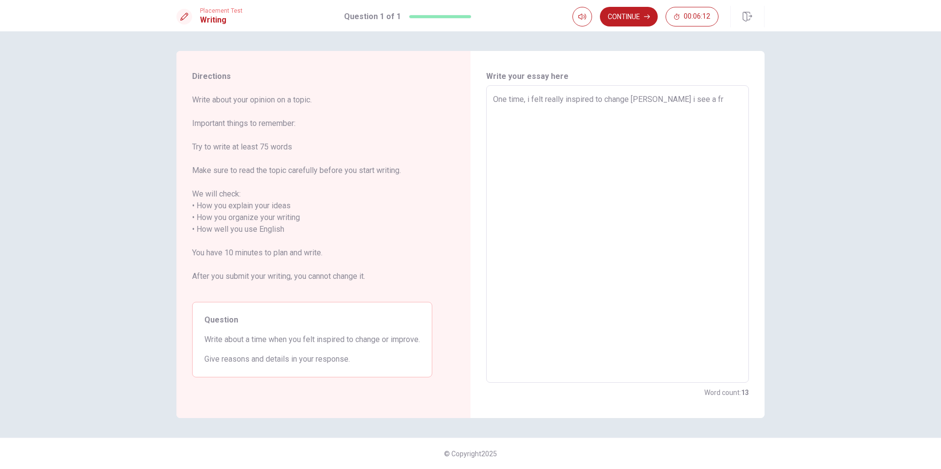
type textarea "One time, i felt really inspired to change [PERSON_NAME] i see a fri"
type textarea "x"
type textarea "One time, i felt really inspired to change [PERSON_NAME] i see a frie"
type textarea "x"
type textarea "One time, i felt really inspired to change [PERSON_NAME] i see a frien"
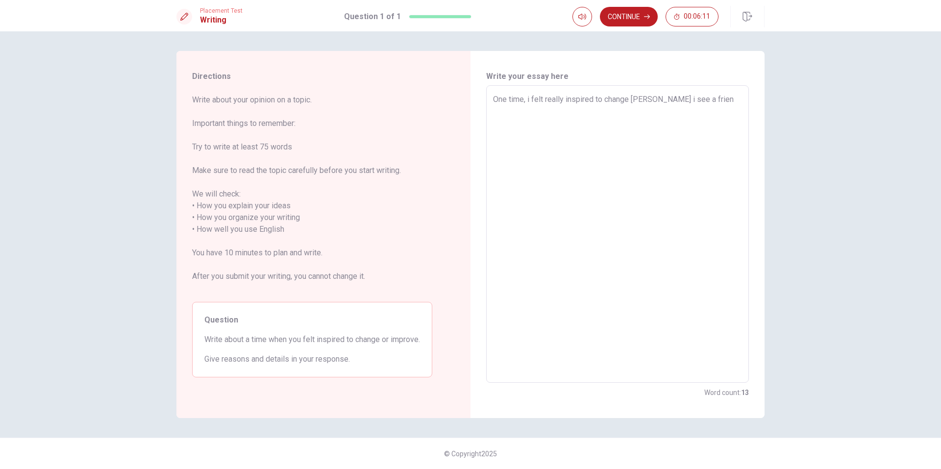
type textarea "x"
type textarea "One time, i felt really inspired to change [PERSON_NAME] i see a friend"
type textarea "x"
type textarea "One time, i felt really inspired to change [PERSON_NAME] i see a friend"
type textarea "x"
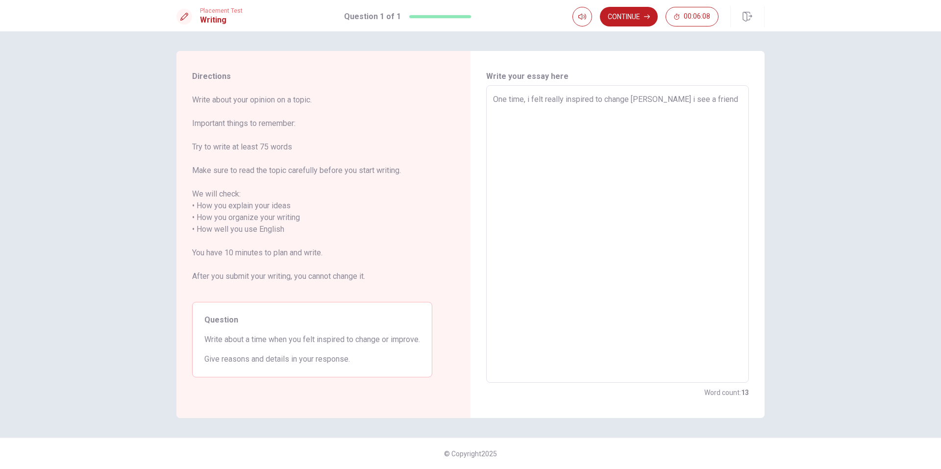
type textarea "One time, i felt really inspired to change [PERSON_NAME] i see a friend d"
type textarea "x"
click at [697, 96] on textarea "One time, i felt really inspired to change [PERSON_NAME] i see a friend do a lo…" at bounding box center [617, 234] width 249 height 281
click at [631, 100] on textarea "One time, i felt really inspired to change [PERSON_NAME] i see a friend do a lo…" at bounding box center [617, 234] width 249 height 281
click at [631, 101] on textarea "One time, i felt really inspired to change [PERSON_NAME] i see a friend do a lo…" at bounding box center [617, 234] width 249 height 281
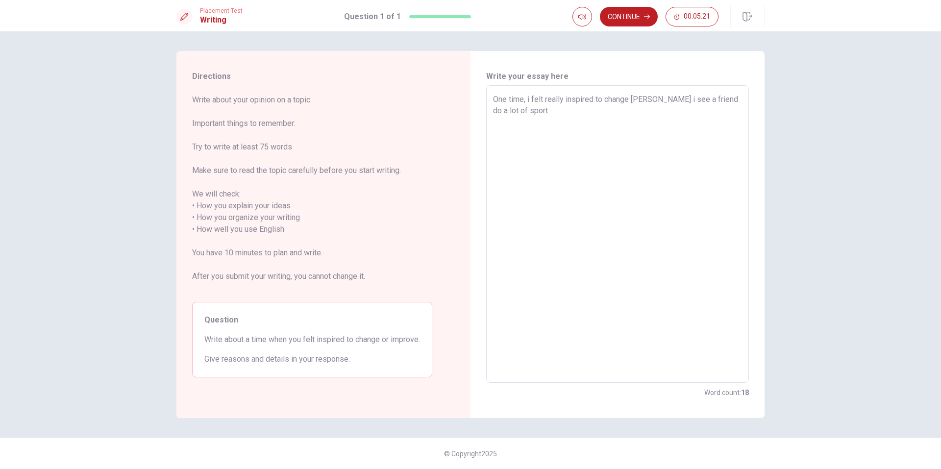
click at [633, 100] on textarea "One time, i felt really inspired to change [PERSON_NAME] i see a friend do a lo…" at bounding box center [617, 234] width 249 height 281
click at [634, 100] on textarea "One time, i felt really inspired to change [PERSON_NAME] i see a friend do a lo…" at bounding box center [617, 234] width 249 height 281
drag, startPoint x: 656, startPoint y: 99, endPoint x: 769, endPoint y: 103, distance: 112.8
click at [769, 103] on div "Directions Write about your opinion on a topic. Important things to remember: T…" at bounding box center [471, 234] width 620 height 367
click at [563, 115] on textarea "One time, i felt really inspired to change when i decide to start going sport" at bounding box center [617, 234] width 249 height 281
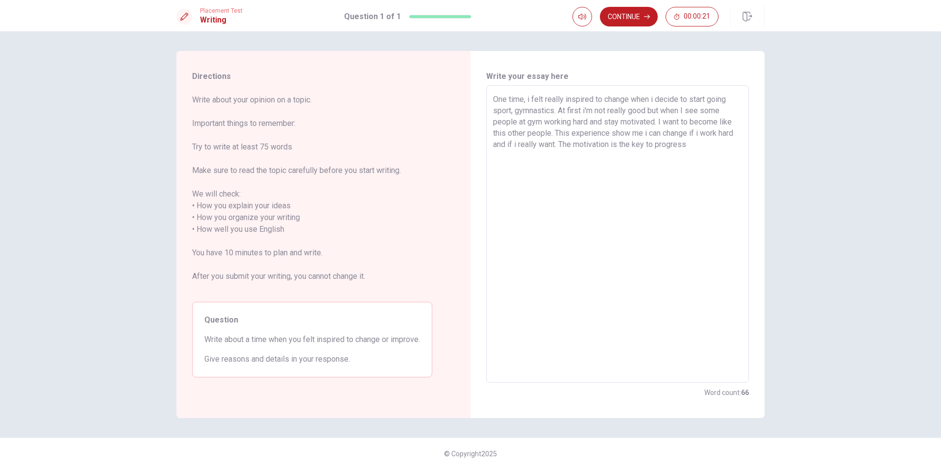
click at [614, 145] on textarea "One time, i felt really inspired to change when i decide to start going sport, …" at bounding box center [617, 234] width 249 height 281
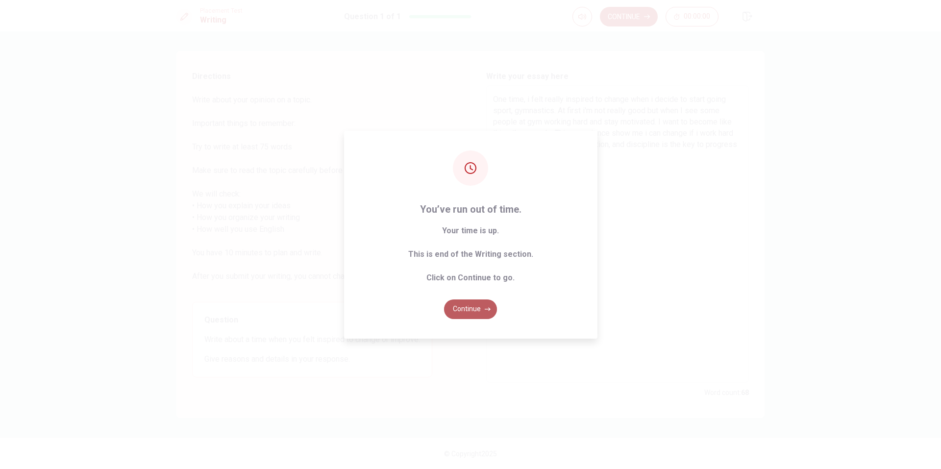
click at [481, 303] on button "Continue" at bounding box center [470, 309] width 53 height 20
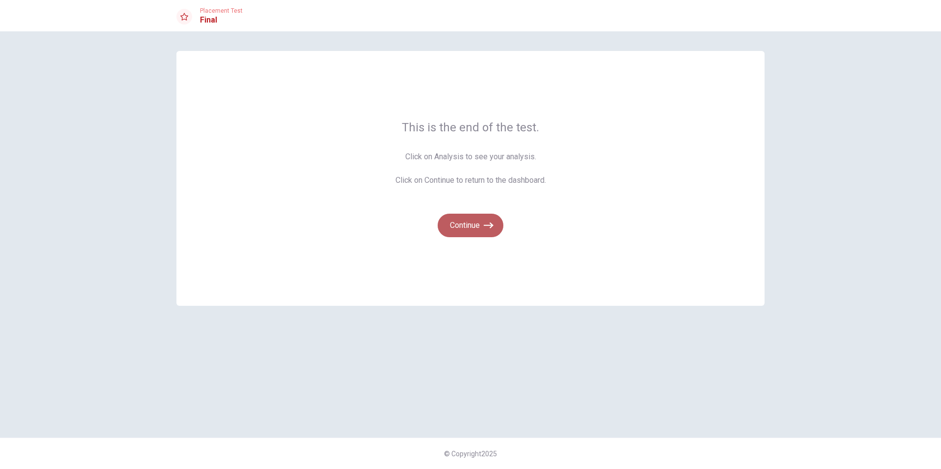
click at [483, 225] on button "Continue" at bounding box center [471, 226] width 66 height 24
